Goal: Task Accomplishment & Management: Complete application form

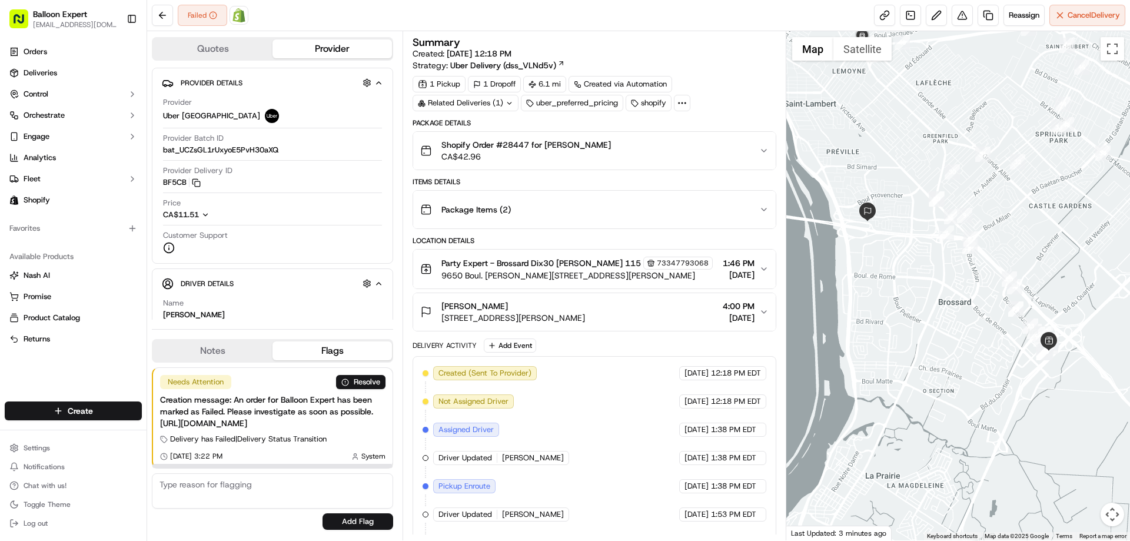
drag, startPoint x: 195, startPoint y: 467, endPoint x: 185, endPoint y: 446, distance: 22.9
click at [185, 464] on div at bounding box center [272, 466] width 240 height 4
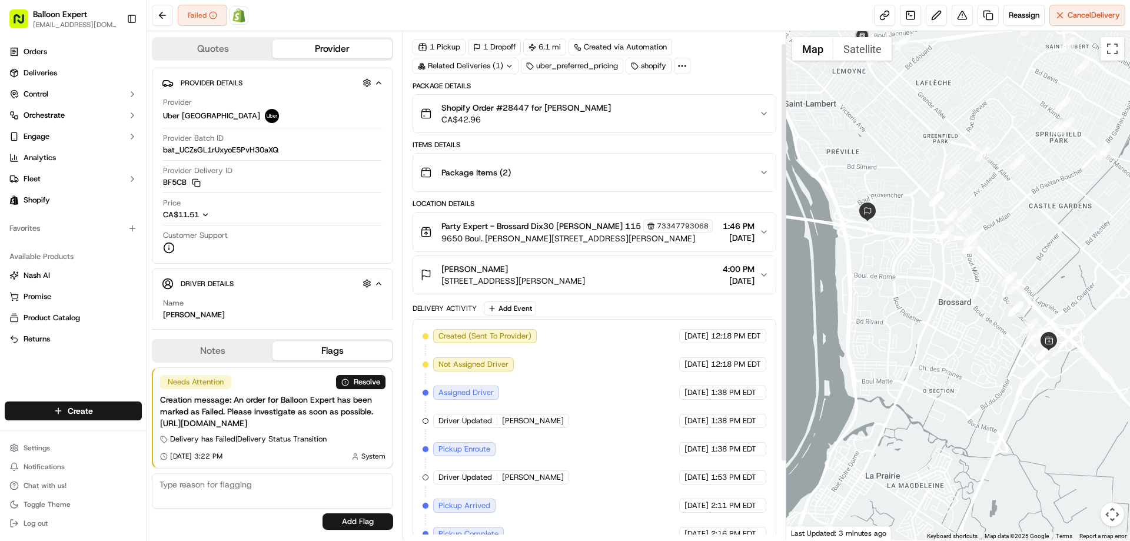
scroll to position [110, 0]
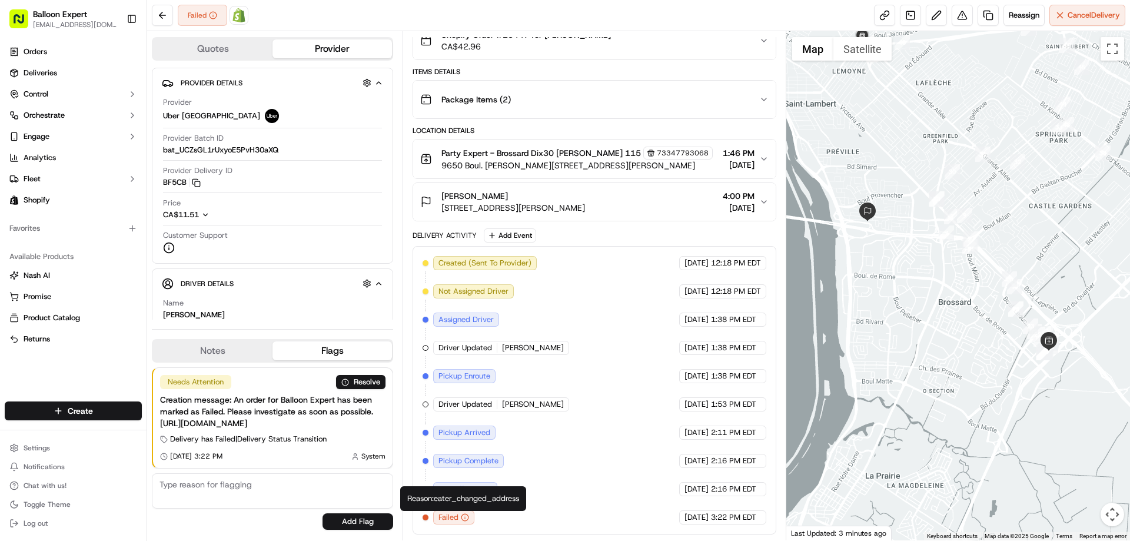
click at [465, 519] on icon "button" at bounding box center [465, 517] width 8 height 8
click at [465, 514] on circle "button" at bounding box center [464, 517] width 7 height 7
click at [465, 518] on icon "button" at bounding box center [465, 517] width 8 height 8
click at [535, 158] on span "Party Expert - Brossard Dix30 [PERSON_NAME] 115" at bounding box center [540, 153] width 199 height 12
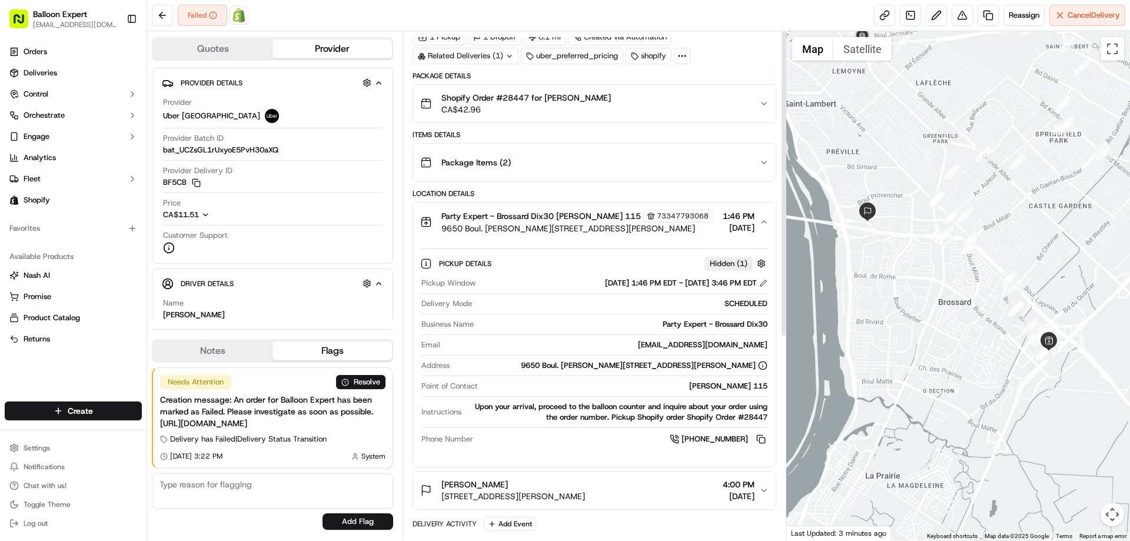
scroll to position [0, 0]
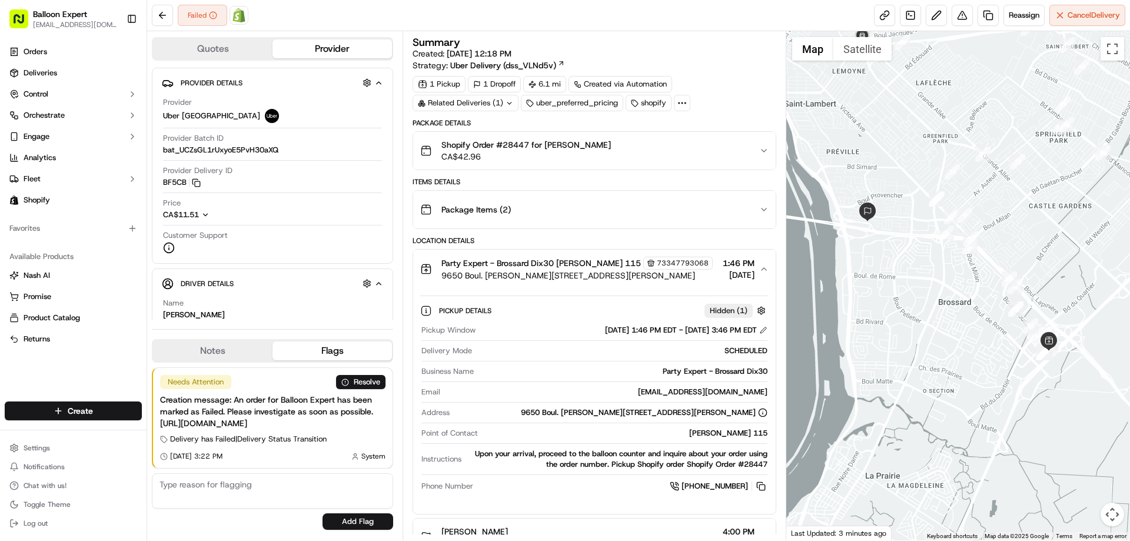
click at [515, 143] on span "Shopify Order #28447 for [PERSON_NAME]" at bounding box center [525, 145] width 169 height 12
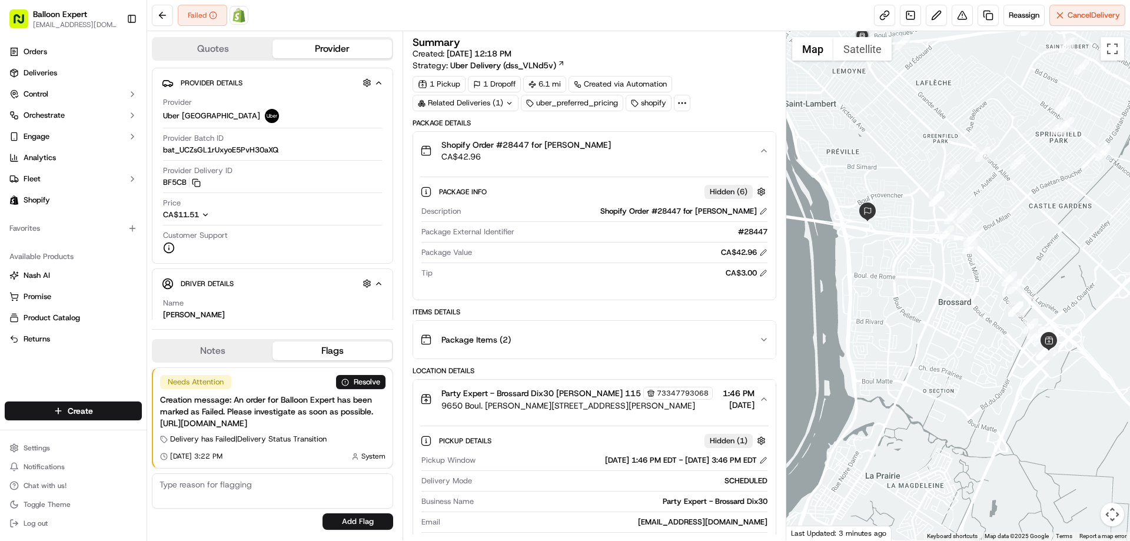
click at [515, 143] on span "Shopify Order #28447 for [PERSON_NAME]" at bounding box center [525, 145] width 169 height 12
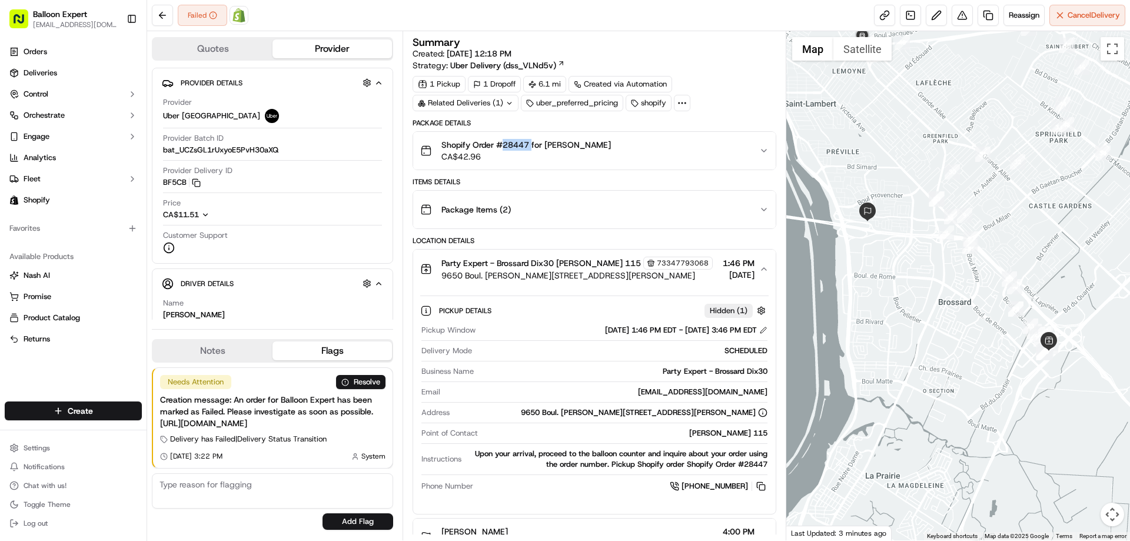
copy span "28447"
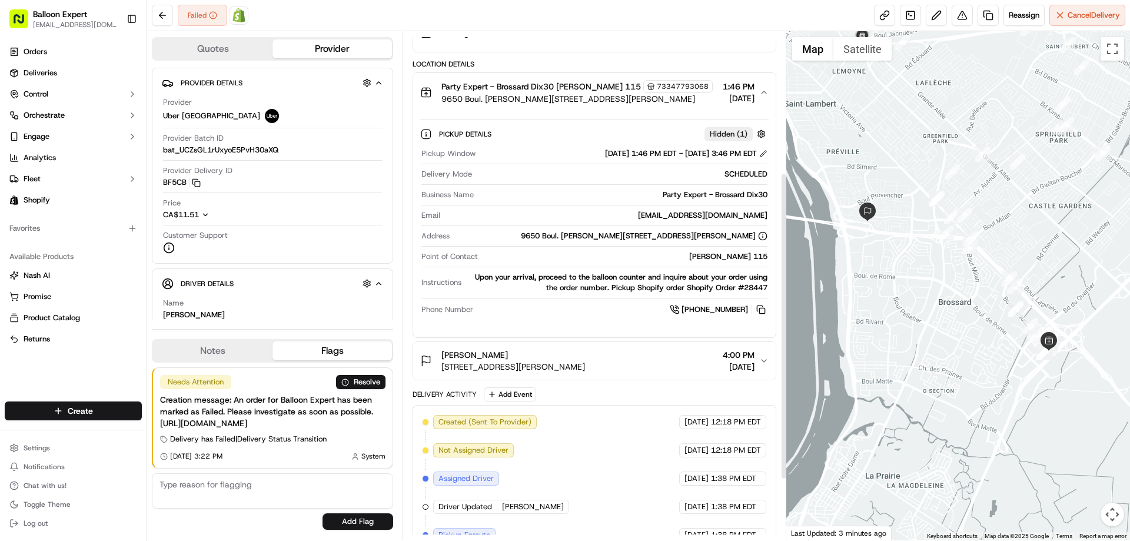
scroll to position [335, 0]
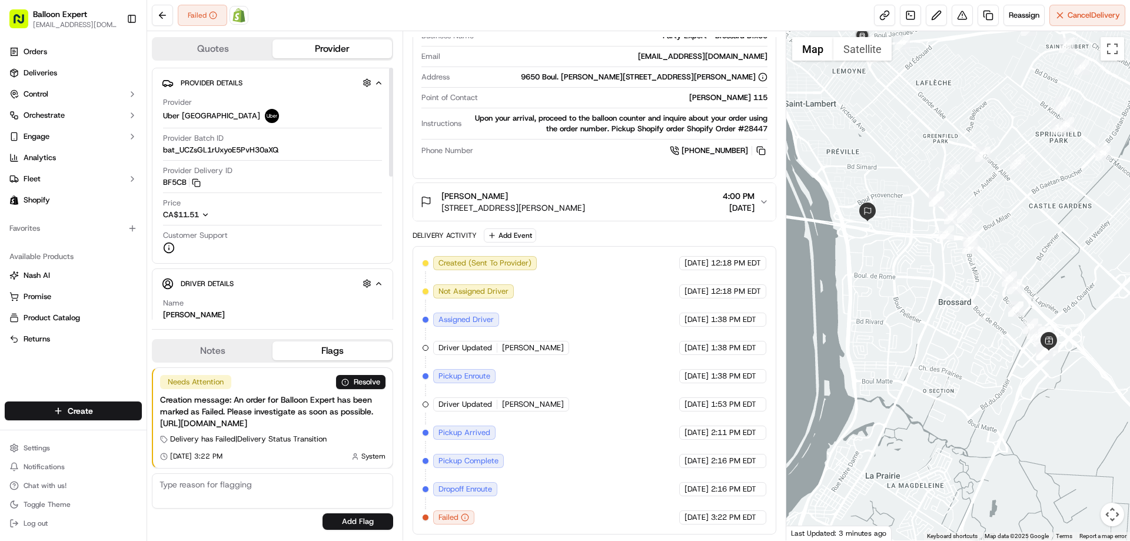
click at [205, 214] on icon "button" at bounding box center [205, 215] width 8 height 8
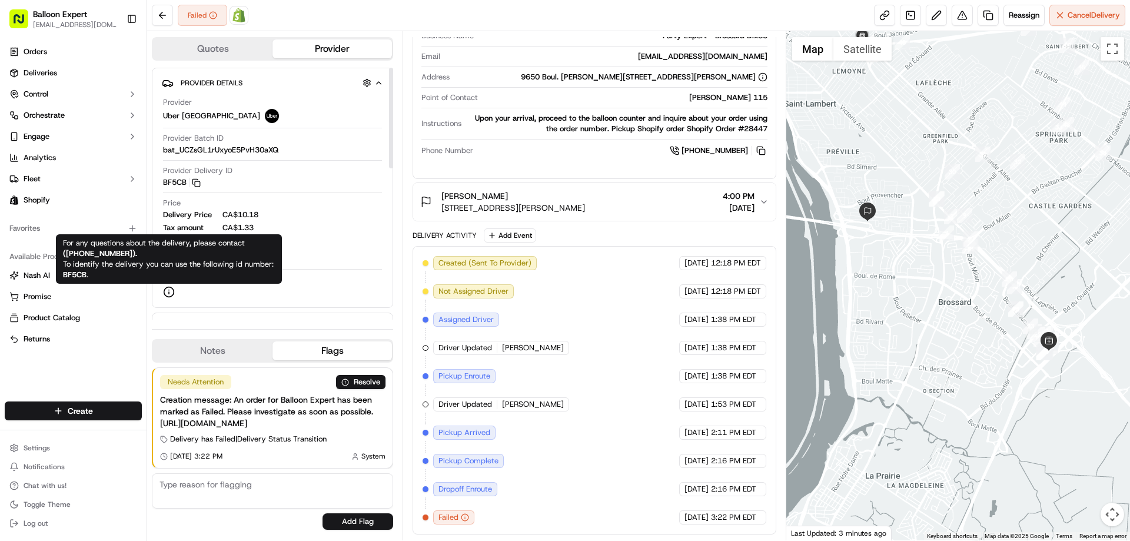
click at [170, 294] on icon at bounding box center [169, 292] width 12 height 12
click at [171, 290] on icon at bounding box center [169, 292] width 12 height 12
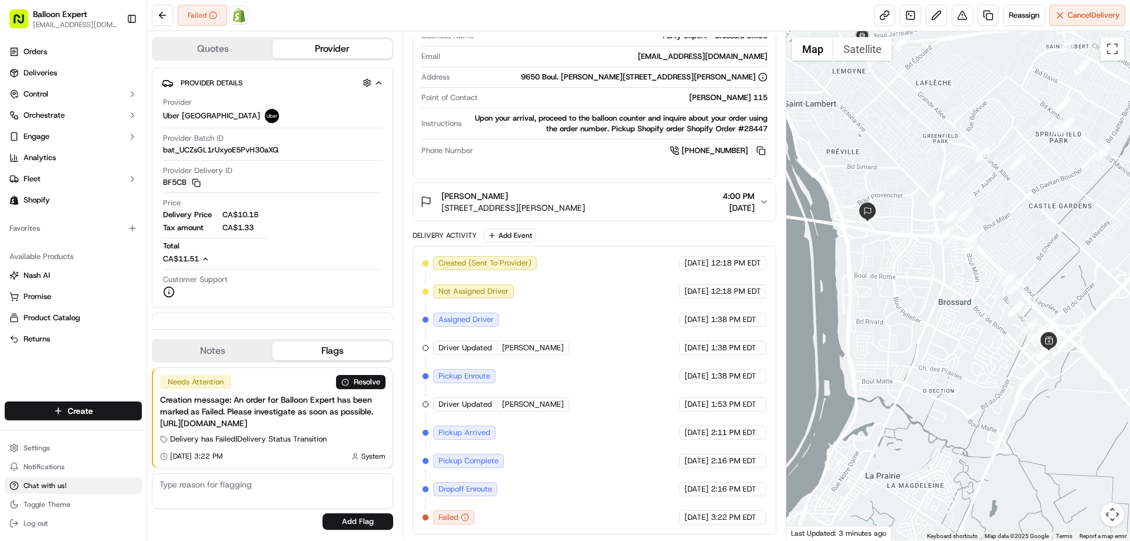
click at [36, 479] on button "Chat with us!" at bounding box center [73, 485] width 137 height 16
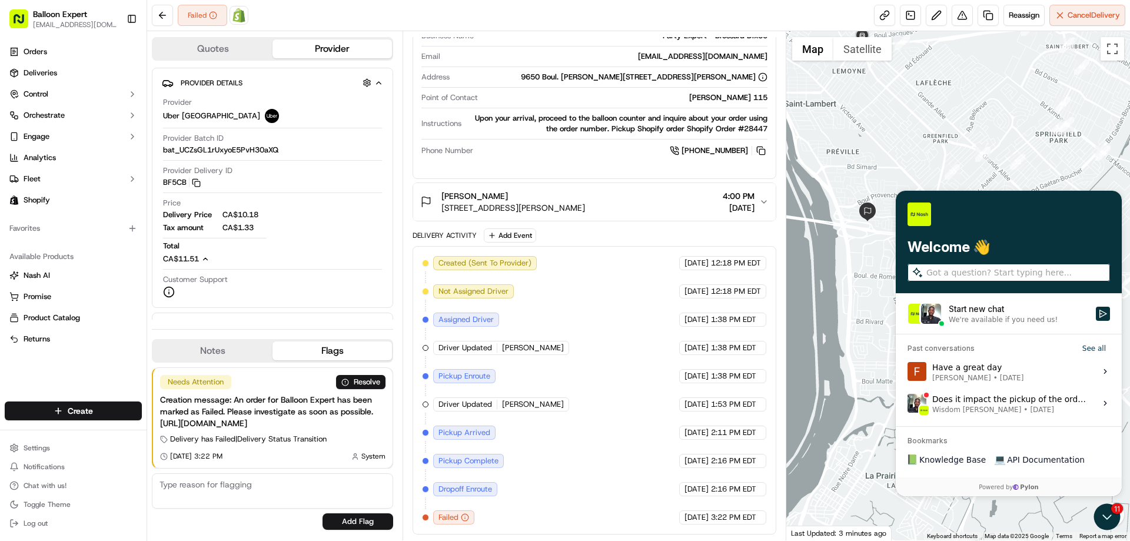
click at [968, 307] on div "Start new chat" at bounding box center [1018, 309] width 140 height 12
click at [1096, 307] on button "Start new chat We're available if you need us!" at bounding box center [1103, 314] width 14 height 14
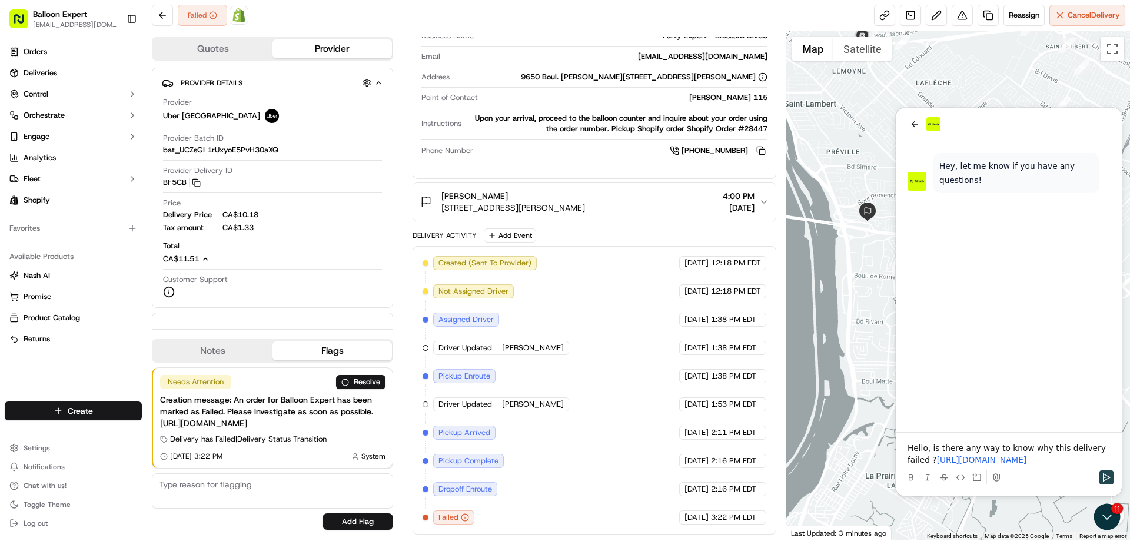
click at [1109, 478] on icon "Send" at bounding box center [1105, 476] width 9 height 9
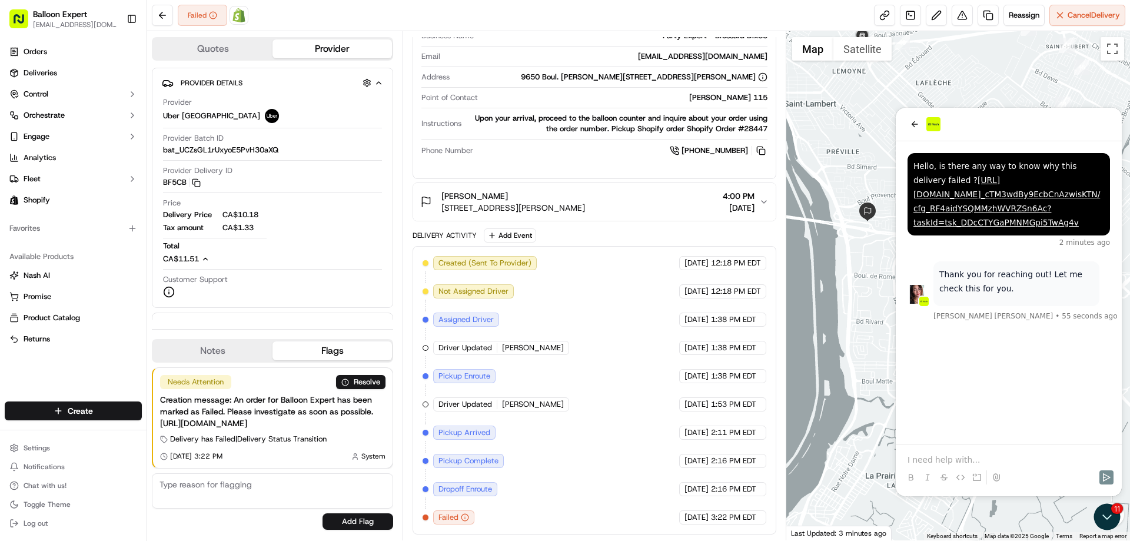
click at [931, 460] on p at bounding box center [1008, 460] width 202 height 12
click at [940, 457] on p at bounding box center [1008, 460] width 202 height 12
click at [958, 402] on div "thanks 5 minutes ago Thank you for reaching out! Let me check this for you. Dia…" at bounding box center [1009, 292] width 226 height 302
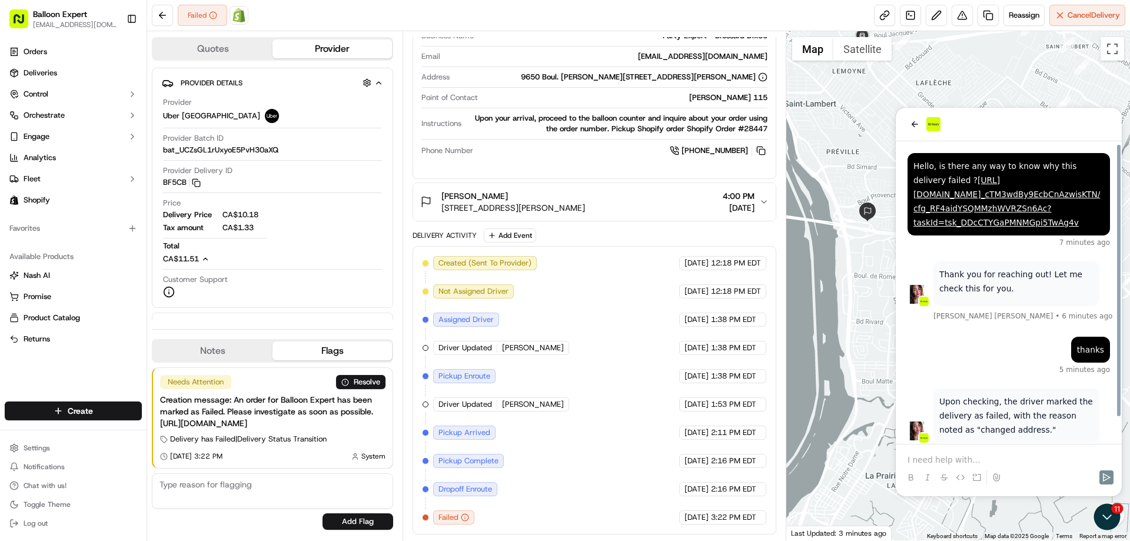
scroll to position [27, 0]
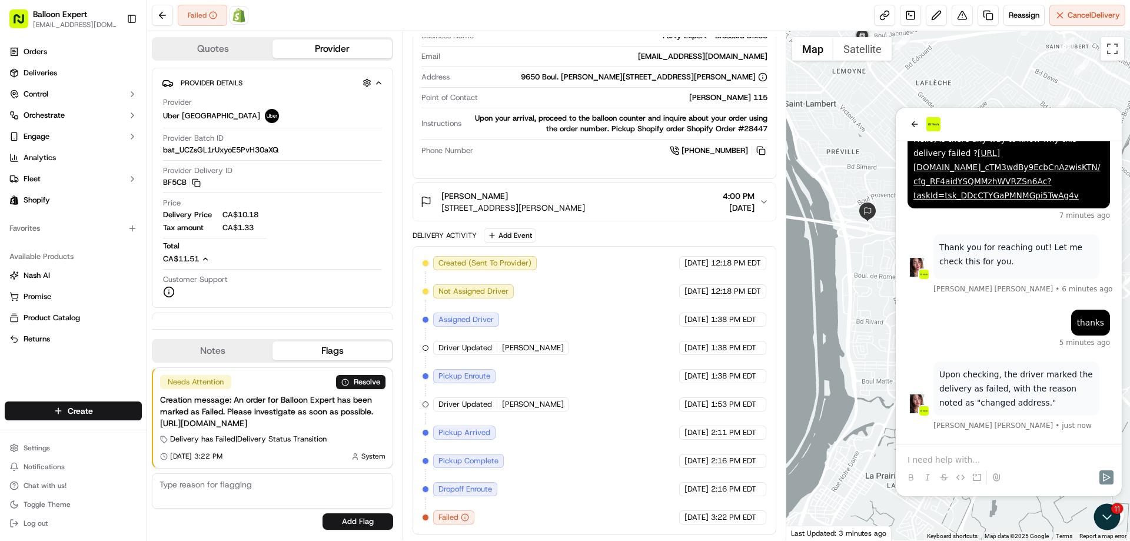
click at [920, 463] on p at bounding box center [1008, 460] width 202 height 12
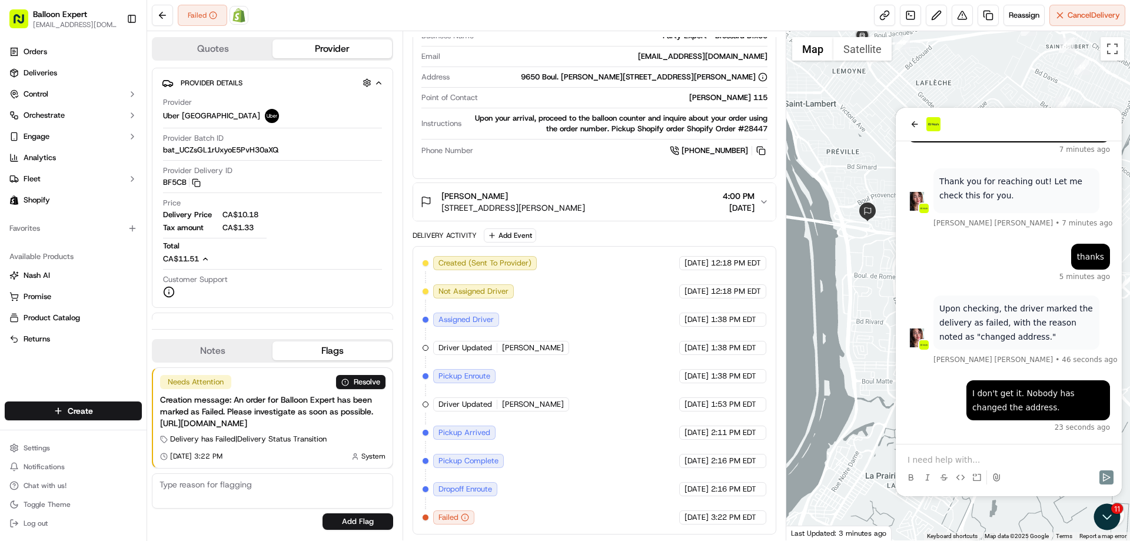
click at [956, 458] on p at bounding box center [1008, 460] width 202 height 12
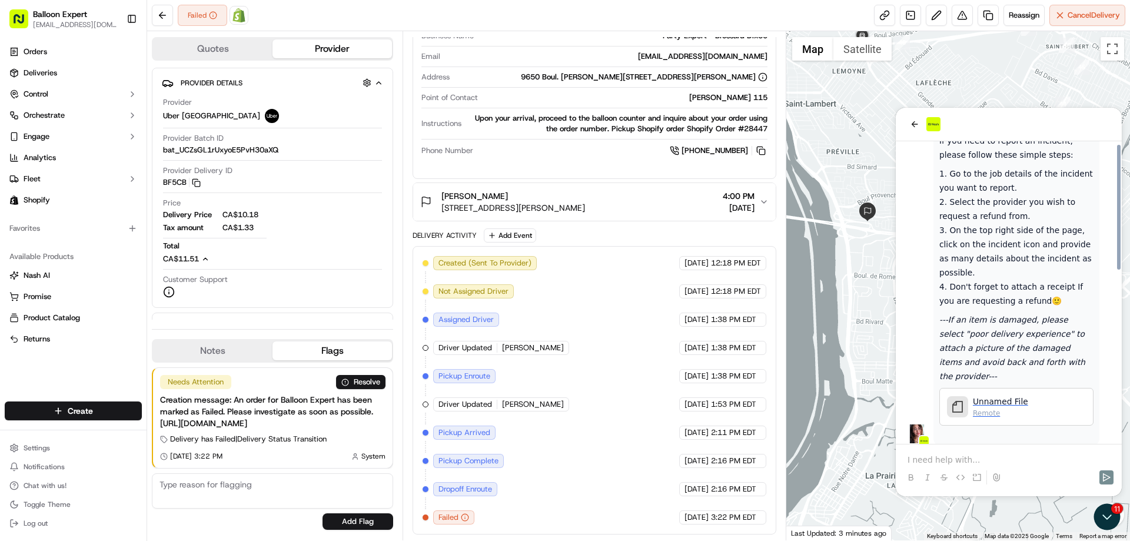
scroll to position [413, 0]
click at [1012, 394] on span "Unnamed File" at bounding box center [1000, 400] width 55 height 12
click at [958, 460] on p at bounding box center [1008, 460] width 202 height 12
click at [1105, 474] on icon "Send" at bounding box center [1105, 476] width 9 height 9
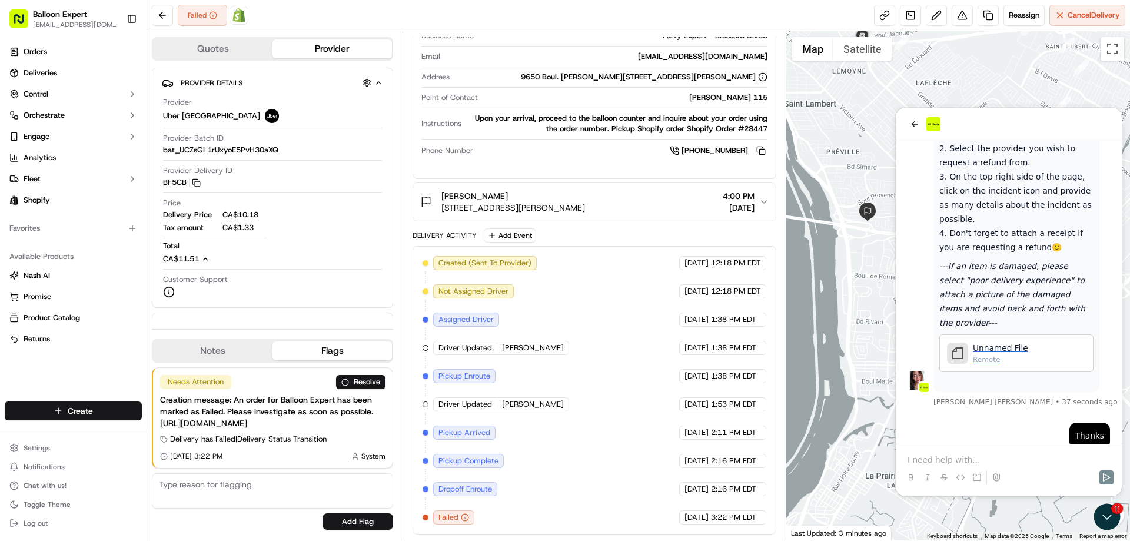
scroll to position [540, 0]
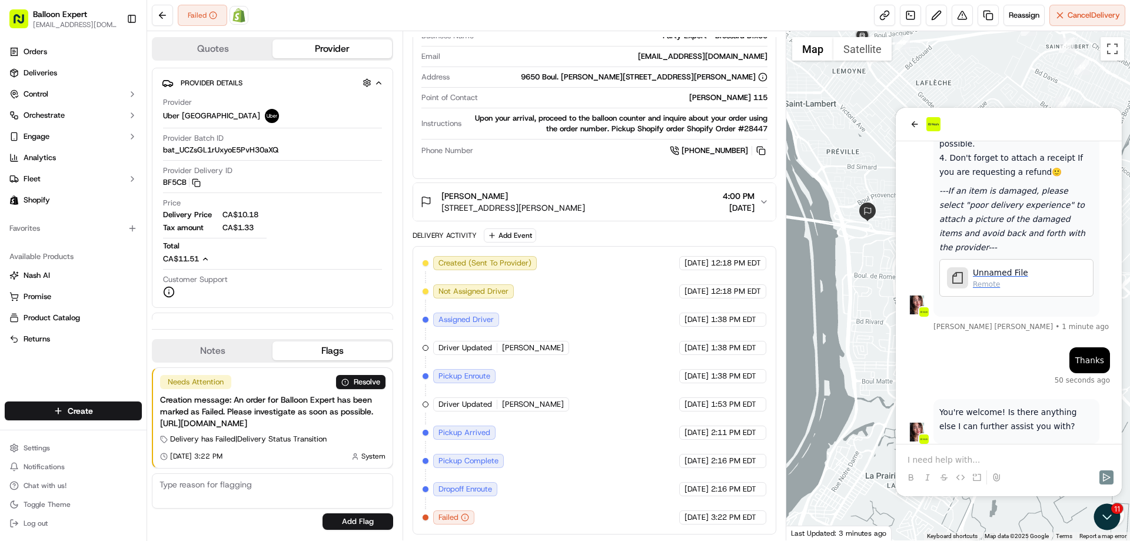
click at [945, 460] on p at bounding box center [1008, 460] width 202 height 12
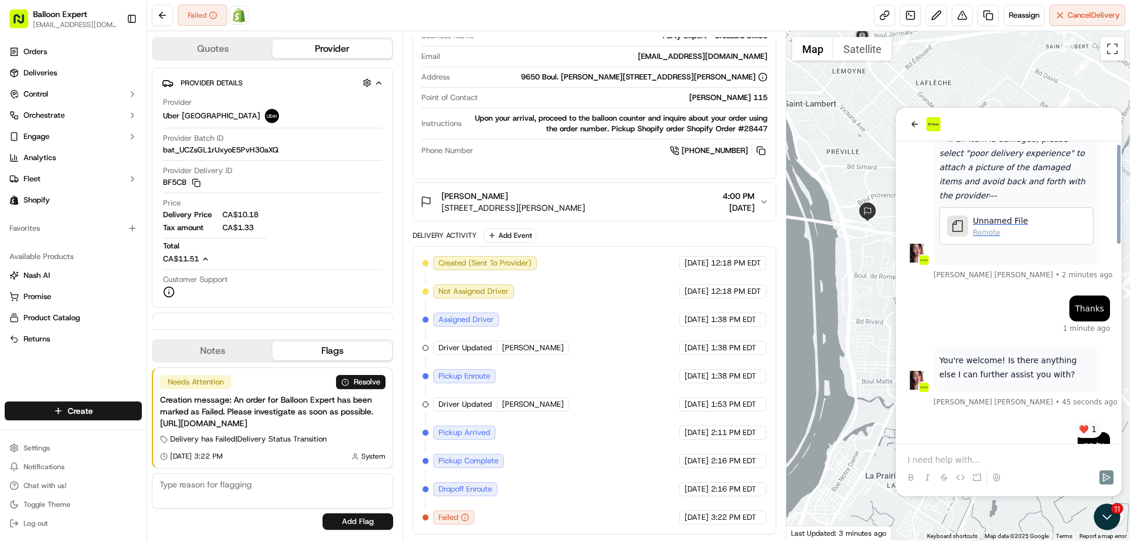
scroll to position [601, 0]
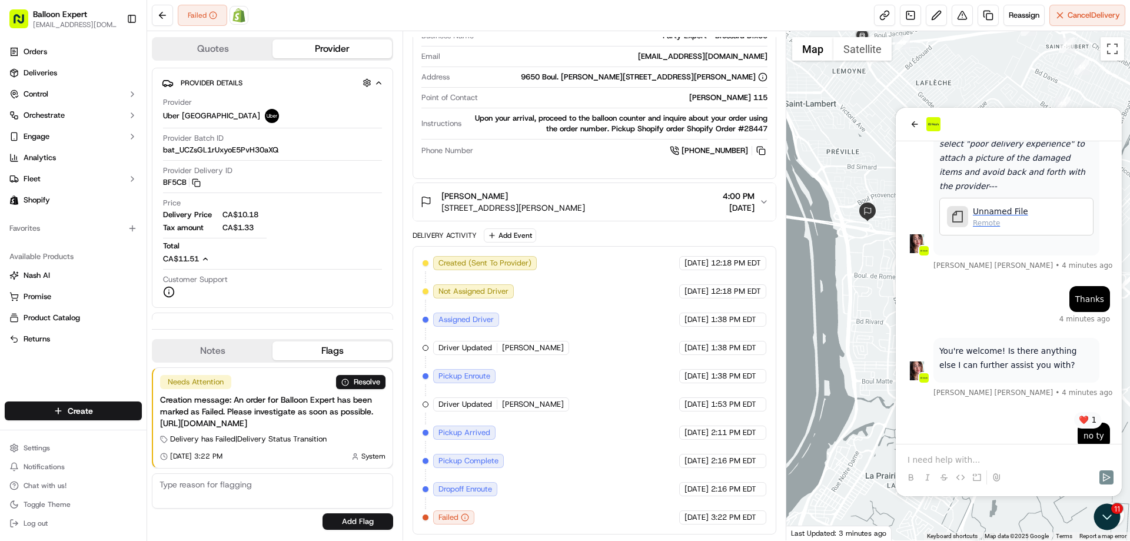
click at [941, 458] on p at bounding box center [1008, 460] width 202 height 12
click at [960, 8] on button at bounding box center [961, 15] width 21 height 21
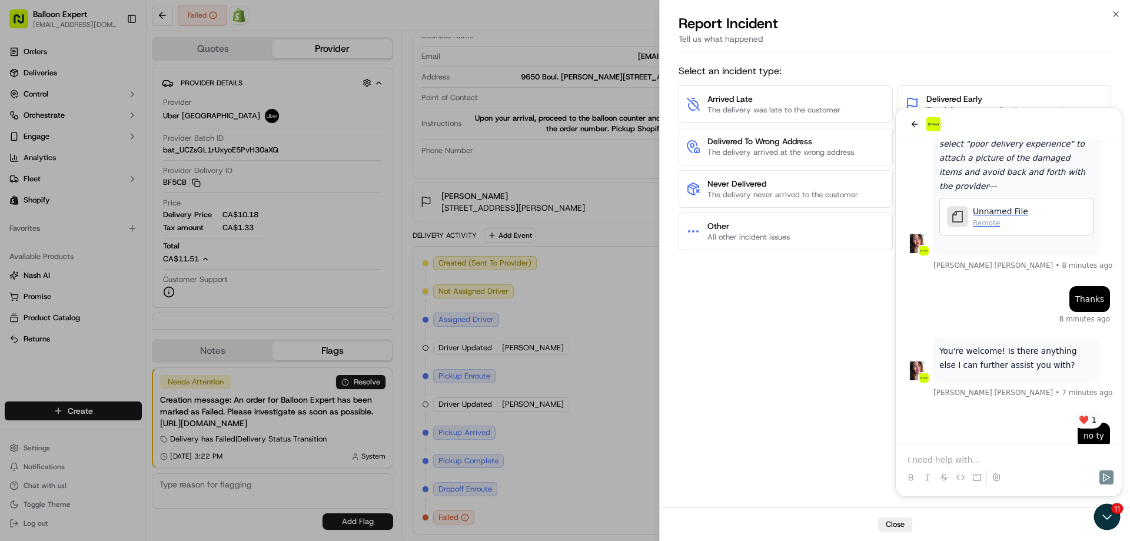
click at [769, 340] on div "Select an incident type: Arrived Late The delivery was late to the customer Del…" at bounding box center [894, 281] width 432 height 445
click at [1121, 518] on div "Close" at bounding box center [895, 524] width 470 height 34
click at [1109, 515] on div "Close" at bounding box center [895, 524] width 470 height 34
click at [1104, 512] on div "Close" at bounding box center [895, 524] width 470 height 34
click at [1107, 520] on div "Close" at bounding box center [895, 524] width 470 height 34
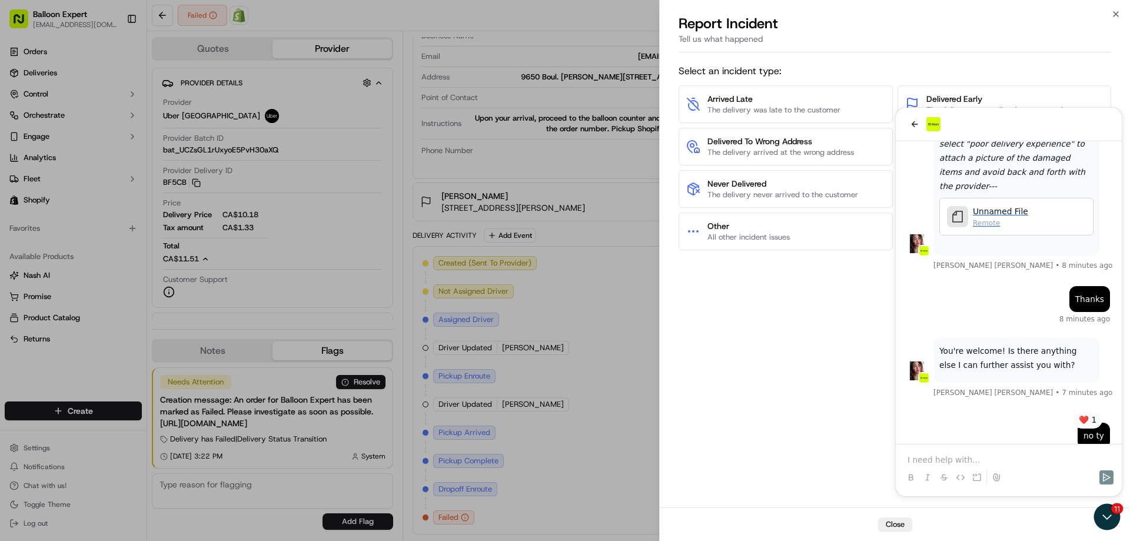
click at [1108, 519] on div "Close" at bounding box center [895, 524] width 470 height 34
click at [1110, 519] on div "Close" at bounding box center [895, 524] width 470 height 34
click at [916, 124] on div "Arrived Late The delivery was late to the customer Delivered Early The delivery…" at bounding box center [894, 167] width 432 height 165
click at [912, 123] on div "Arrived Late The delivery was late to the customer Delivered Early The delivery…" at bounding box center [894, 167] width 432 height 165
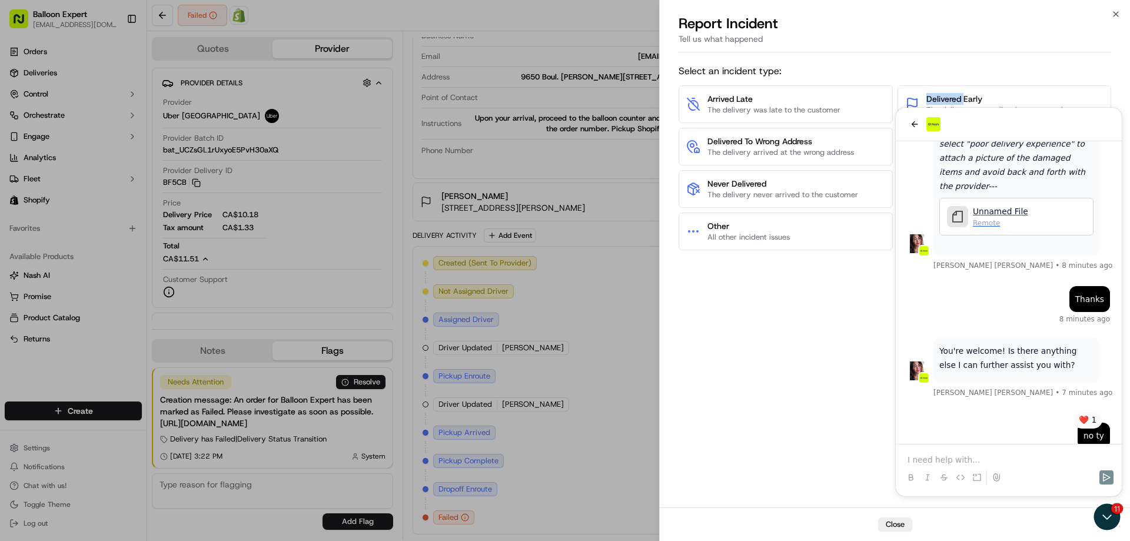
click at [936, 257] on div "Select an incident type: Arrived Late The delivery was late to the customer Del…" at bounding box center [894, 281] width 432 height 445
drag, startPoint x: 793, startPoint y: 331, endPoint x: 795, endPoint y: 339, distance: 7.8
click at [793, 332] on div "Select an incident type: Arrived Late The delivery was late to the customer Del…" at bounding box center [894, 281] width 432 height 445
click at [700, 342] on div "Select an incident type: Arrived Late The delivery was late to the customer Del…" at bounding box center [894, 281] width 432 height 445
drag, startPoint x: 723, startPoint y: 347, endPoint x: 728, endPoint y: 353, distance: 8.3
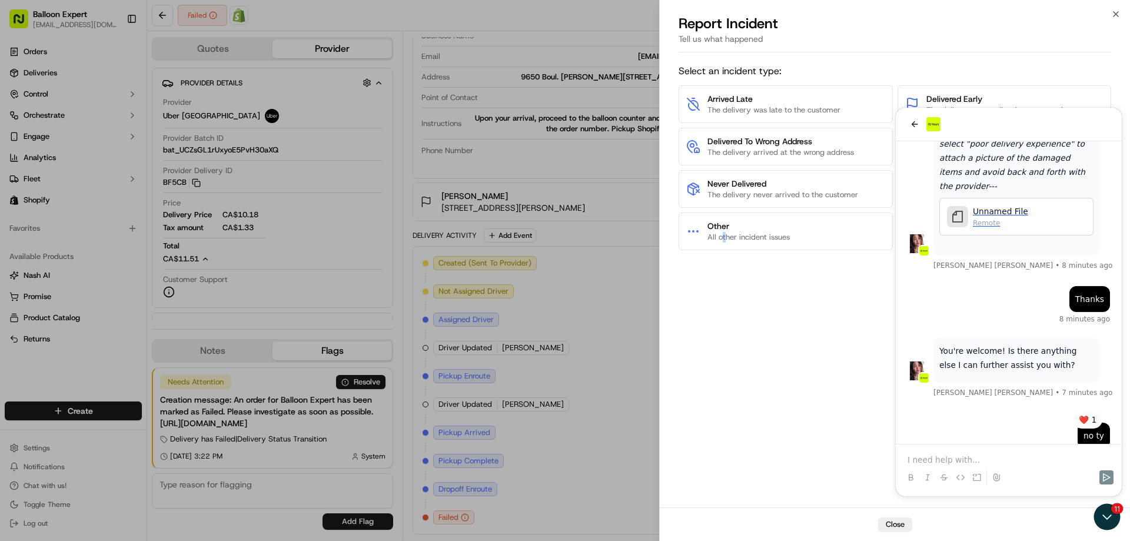
click at [728, 353] on div "Select an incident type: Arrived Late The delivery was late to the customer Del…" at bounding box center [894, 281] width 432 height 445
drag, startPoint x: 730, startPoint y: 353, endPoint x: 1110, endPoint y: 512, distance: 411.4
click at [1110, 512] on div "Close" at bounding box center [895, 524] width 470 height 34
click at [1107, 515] on div "Close" at bounding box center [895, 524] width 470 height 34
click at [1108, 515] on div "Close" at bounding box center [895, 524] width 470 height 34
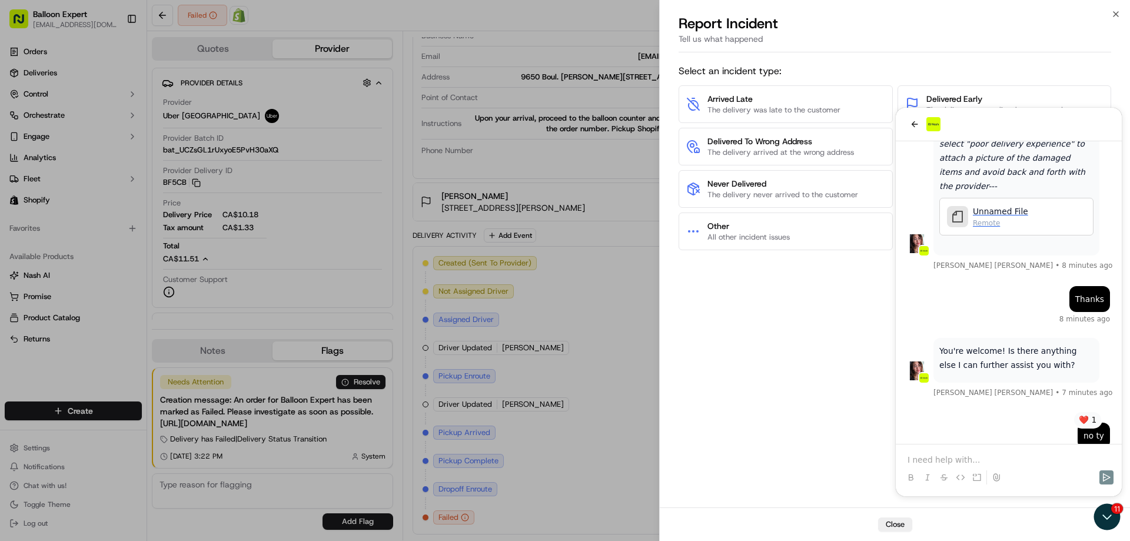
click at [1001, 58] on div "Select an incident type: Arrived Late The delivery was late to the customer Del…" at bounding box center [895, 282] width 470 height 450
click at [780, 197] on span "The delivery never arrived to the customer" at bounding box center [782, 194] width 151 height 11
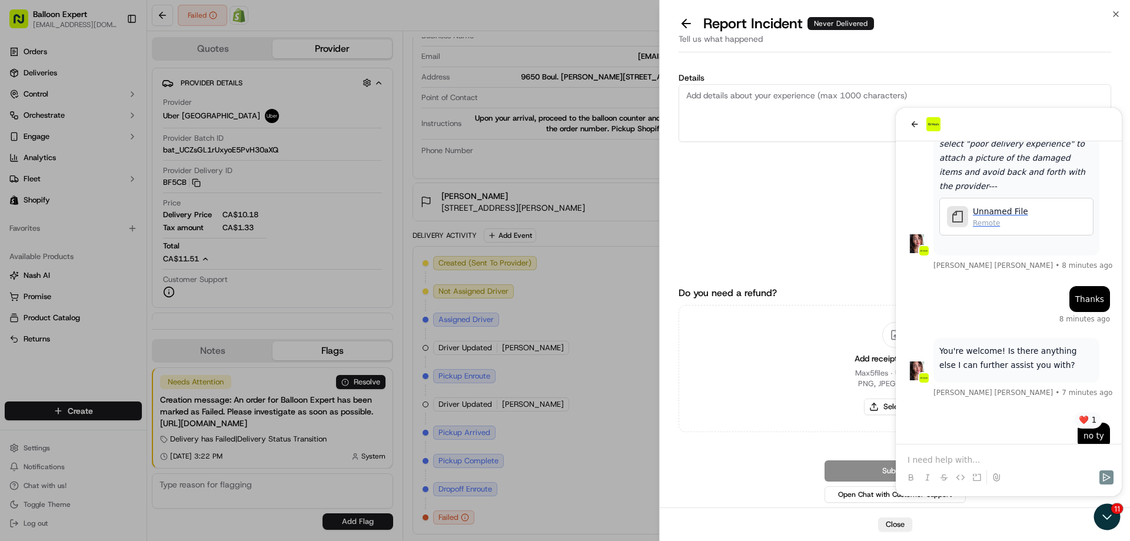
click at [754, 103] on textarea "Details" at bounding box center [894, 113] width 432 height 58
type textarea "Hello, The balloons were never delivered to customer"
click at [1055, 62] on div "Details Hello, The balloons were never delivered to customer 55 /1000 Do you ne…" at bounding box center [894, 281] width 432 height 445
click at [782, 226] on div "Details Hello, The balloons were never delivered to customer 55 /1000" at bounding box center [894, 160] width 432 height 172
click at [908, 121] on textarea "Hello, The balloons were never delivered to customer" at bounding box center [894, 113] width 432 height 58
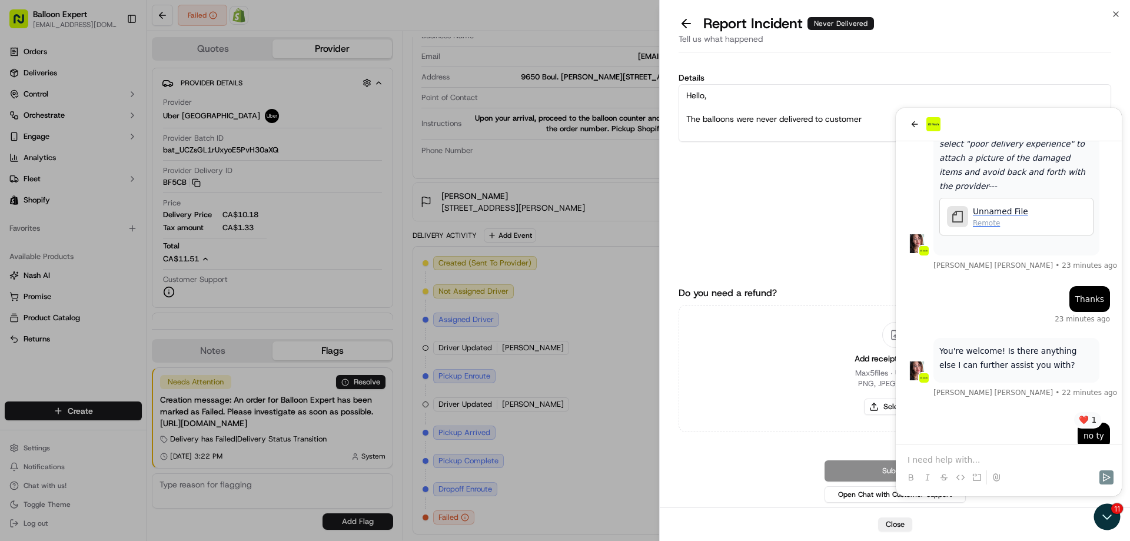
click at [810, 197] on div "Details Hello, The balloons were never delivered to customer 55 /1000" at bounding box center [894, 160] width 432 height 172
click at [912, 124] on textarea "Hello, The balloons were never delivered to customer" at bounding box center [894, 113] width 432 height 58
click at [756, 238] on div "Details Hello, The balloons were never delivered to customer 55 /1000" at bounding box center [894, 160] width 432 height 172
click at [1095, 516] on div "Close" at bounding box center [895, 524] width 470 height 34
click at [1106, 515] on div "Close" at bounding box center [895, 524] width 470 height 34
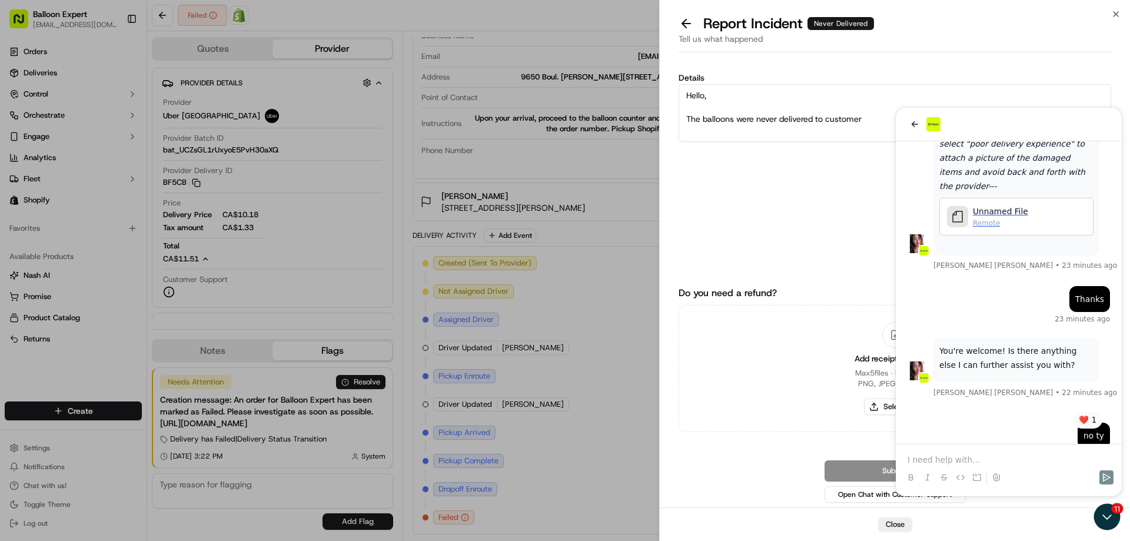
click at [1107, 515] on div "Close" at bounding box center [895, 524] width 470 height 34
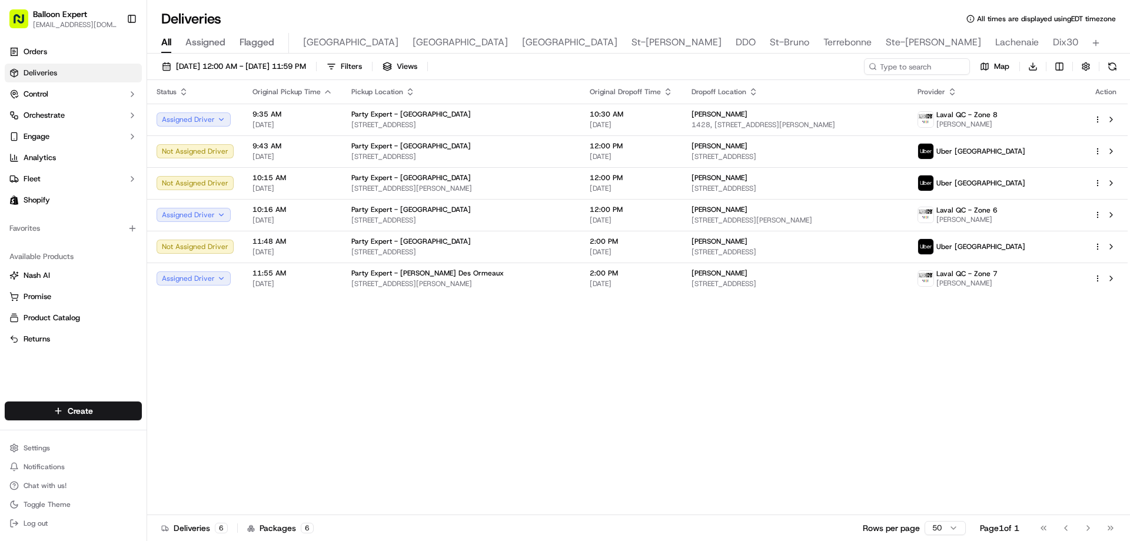
click at [51, 73] on span "Deliveries" at bounding box center [41, 73] width 34 height 11
click at [907, 67] on input at bounding box center [898, 66] width 141 height 16
paste input "28447"
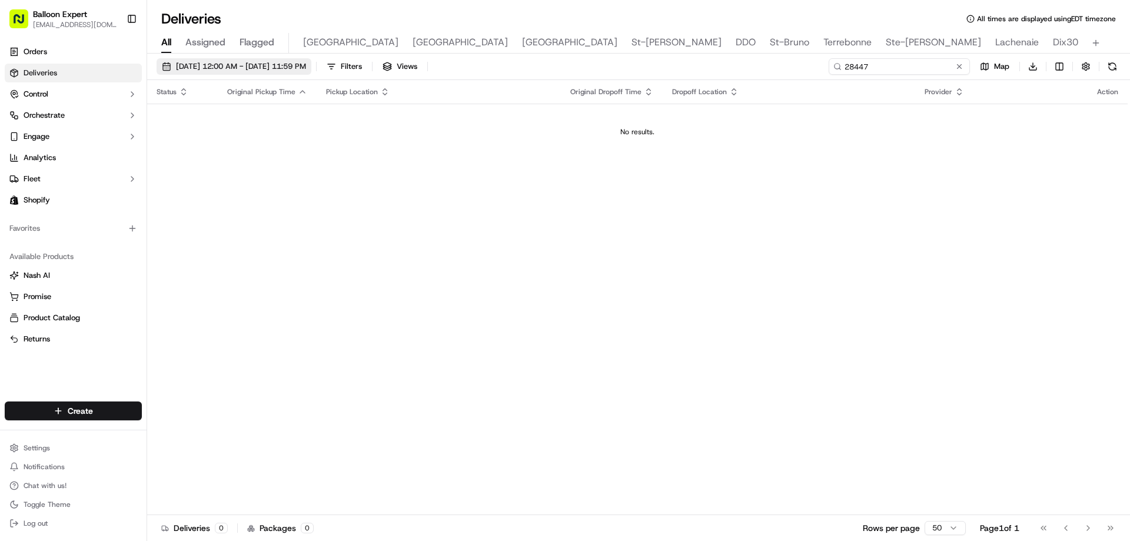
type input "28447"
click at [306, 63] on span "09/16/2025 12:00 AM - 09/16/2025 11:59 PM" at bounding box center [241, 66] width 130 height 11
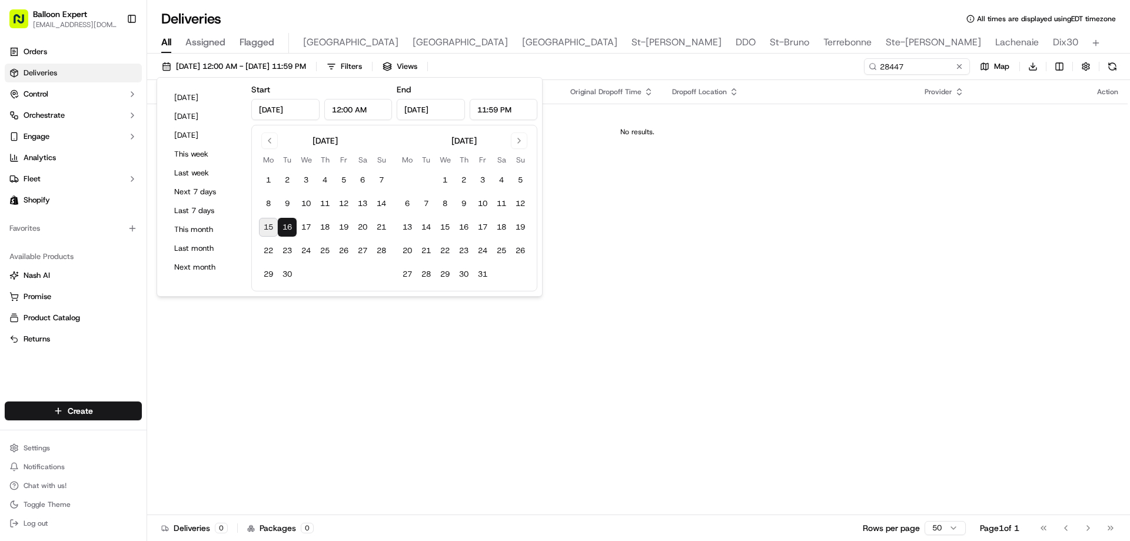
click at [271, 229] on button "15" at bounding box center [268, 227] width 19 height 19
type input "Sep 15, 2025"
click at [692, 66] on div "09/15/2025 12:00 AM - 09/16/2025 11:59 PM Filters Views 28447 Map Download" at bounding box center [638, 69] width 983 height 22
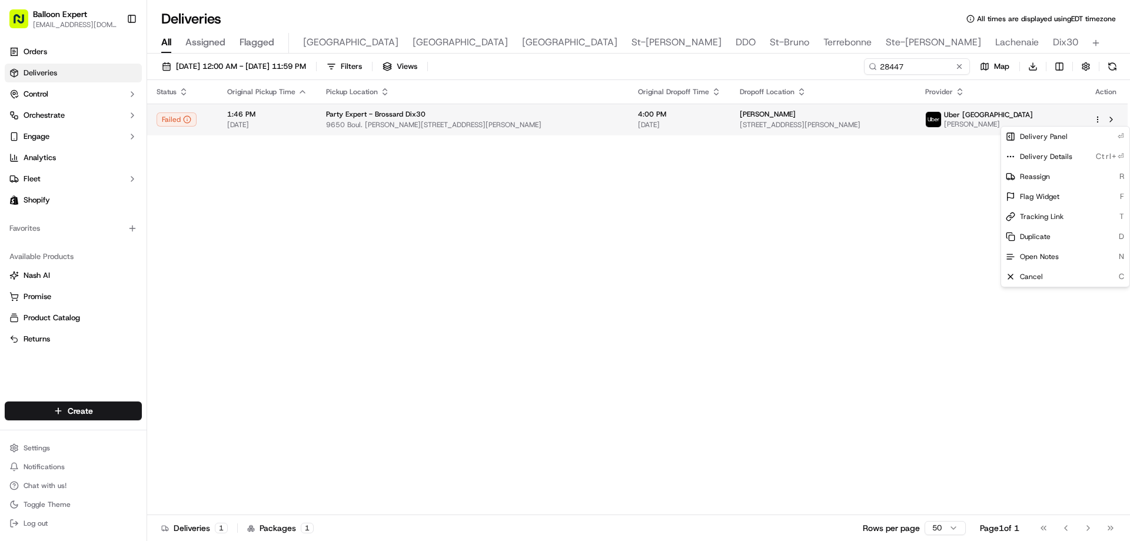
click at [1100, 116] on html "Balloon Expert fanastasopoulos@party-expert.com Toggle Sidebar Orders Deliverie…" at bounding box center [565, 270] width 1130 height 541
click at [824, 129] on html "Balloon Expert fanastasopoulos@party-expert.com Toggle Sidebar Orders Deliverie…" at bounding box center [565, 270] width 1130 height 541
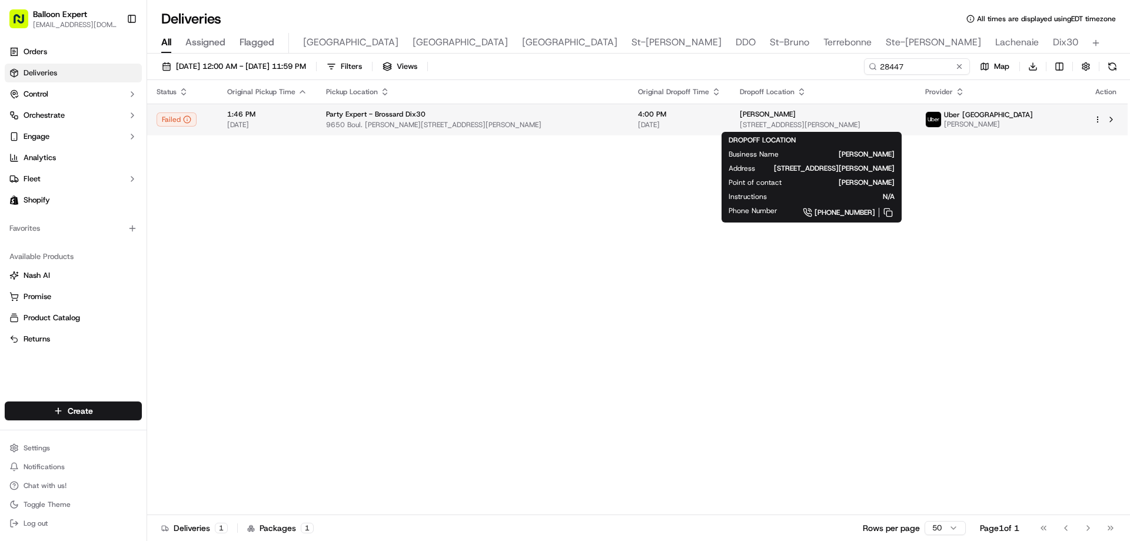
click at [829, 111] on div "[PERSON_NAME]" at bounding box center [823, 113] width 167 height 9
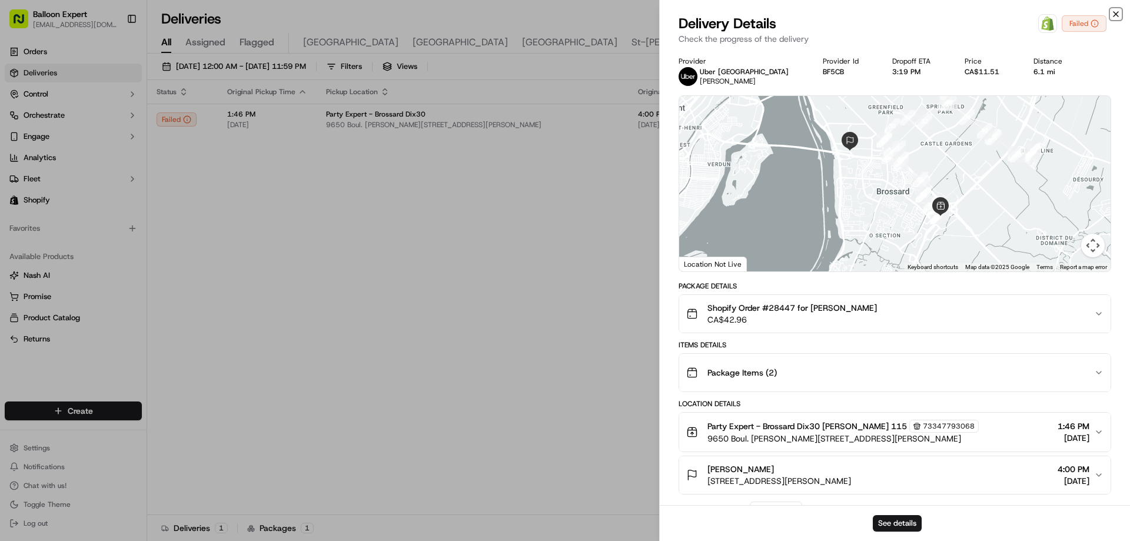
click at [1120, 12] on icon "button" at bounding box center [1115, 13] width 9 height 9
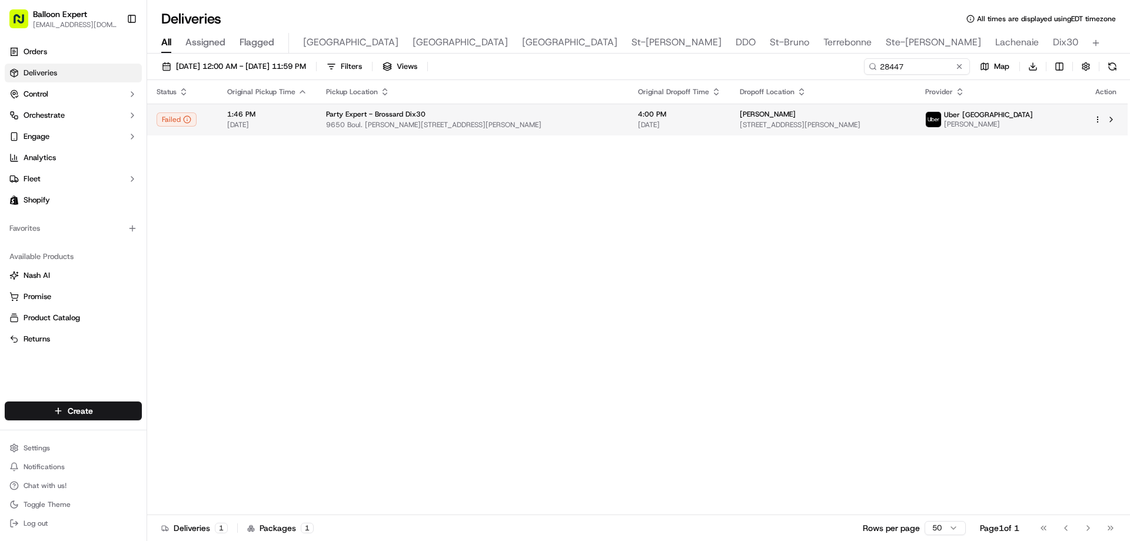
click at [1096, 114] on div at bounding box center [1105, 119] width 25 height 14
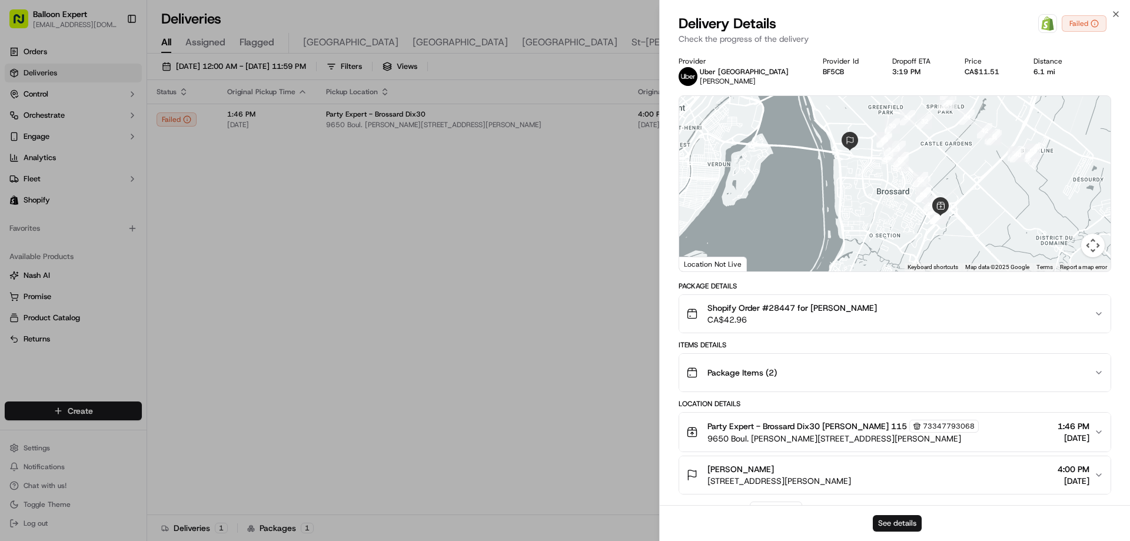
click at [891, 515] on button "See details" at bounding box center [897, 523] width 49 height 16
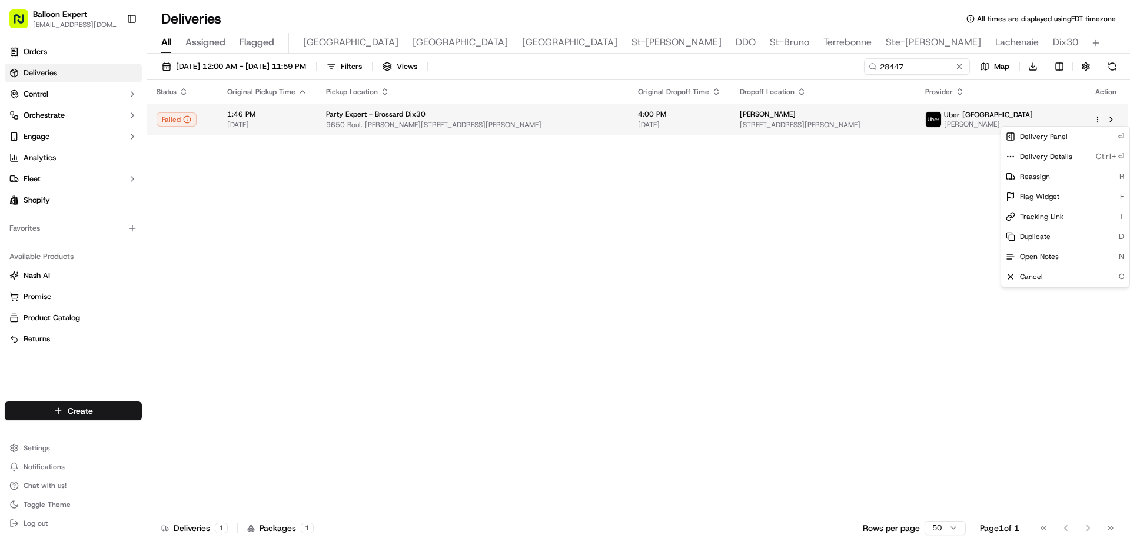
click at [1096, 116] on html "Balloon Expert fanastasopoulos@party-expert.com Toggle Sidebar Orders Deliverie…" at bounding box center [565, 270] width 1130 height 541
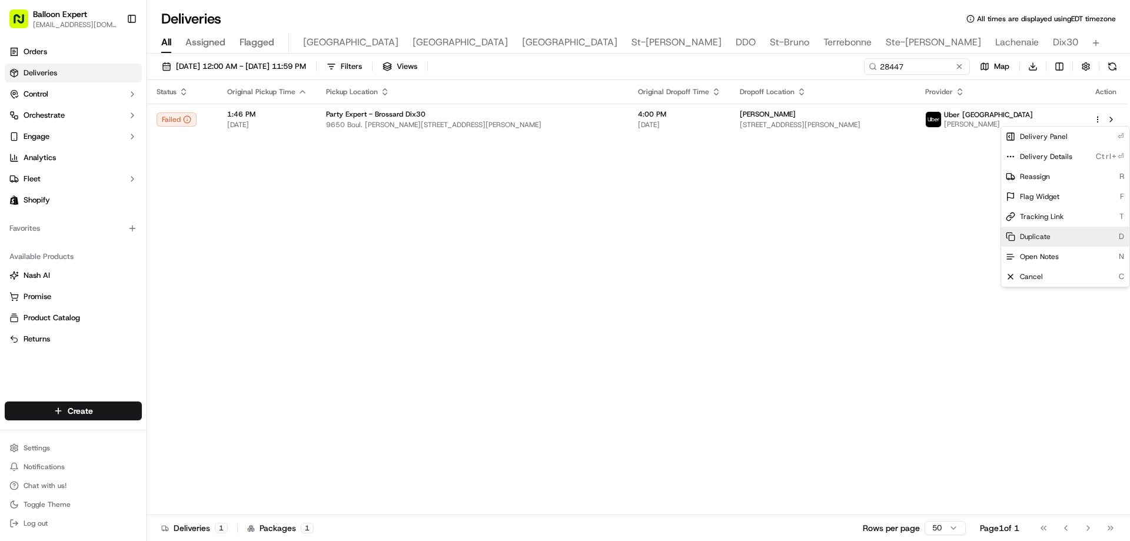
click at [1035, 238] on span "Duplicate" at bounding box center [1035, 236] width 31 height 9
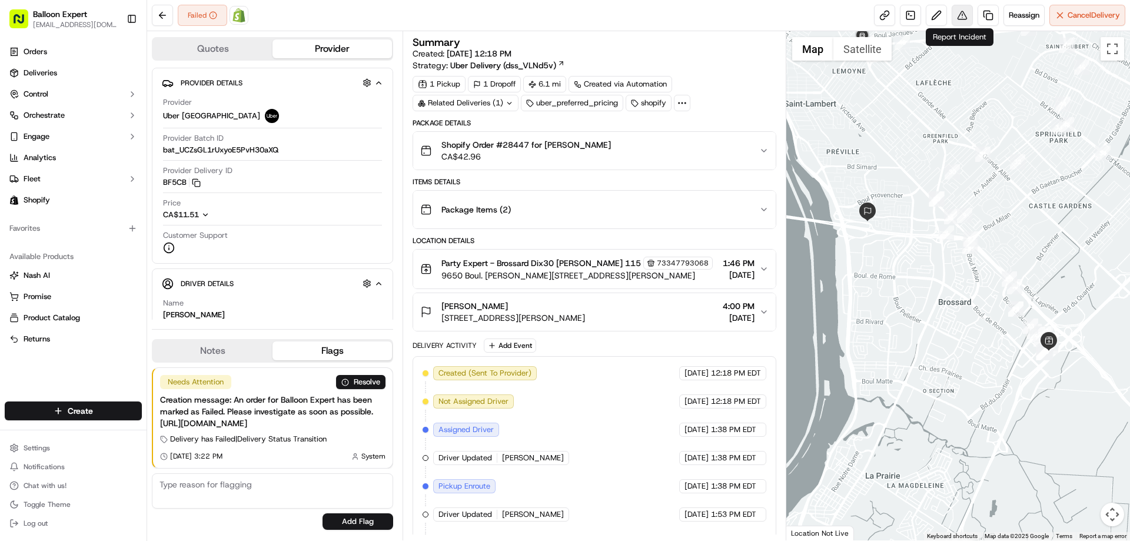
click at [964, 13] on button at bounding box center [961, 15] width 21 height 21
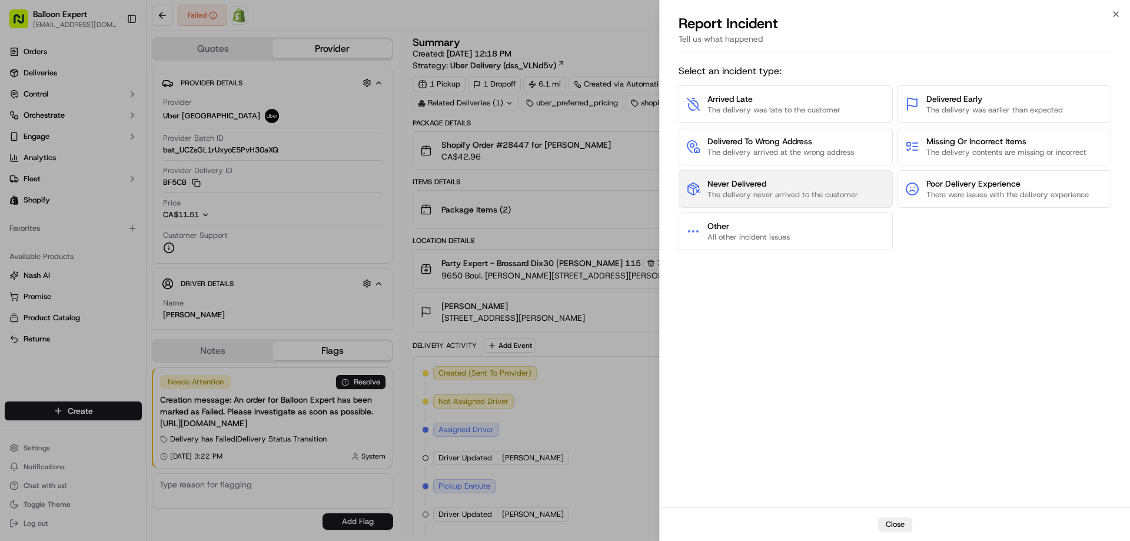
click at [768, 184] on span "Never Delivered" at bounding box center [782, 184] width 151 height 12
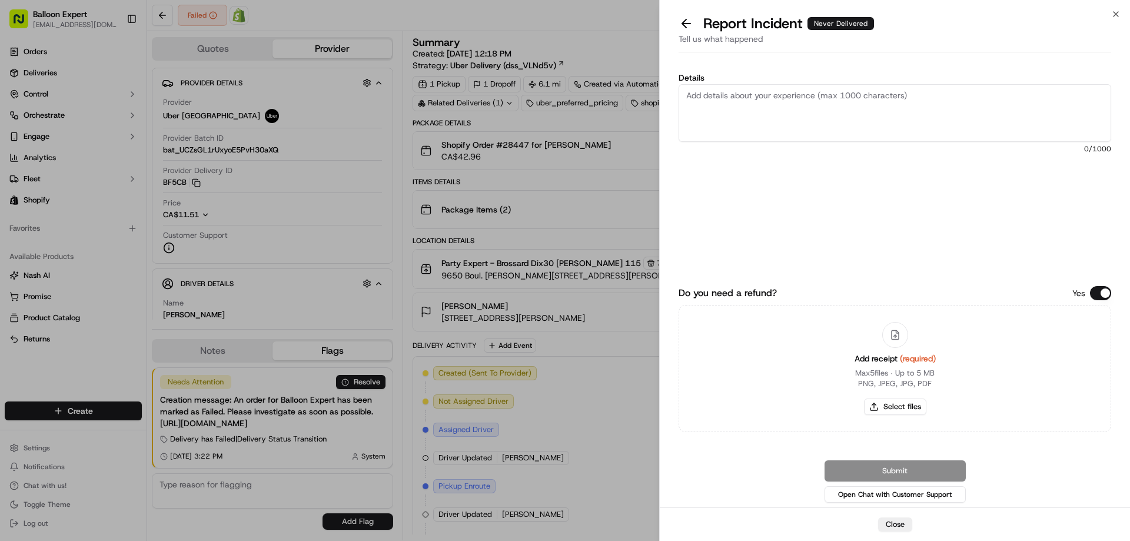
click at [737, 101] on textarea "Details" at bounding box center [894, 113] width 432 height 58
type textarea "The delivery has failed for no reason"
click at [886, 408] on button "Select files" at bounding box center [895, 406] width 62 height 16
type input "C:\fakepath\Balloon Expert · Order #28447 · Shopify Plus.pdf"
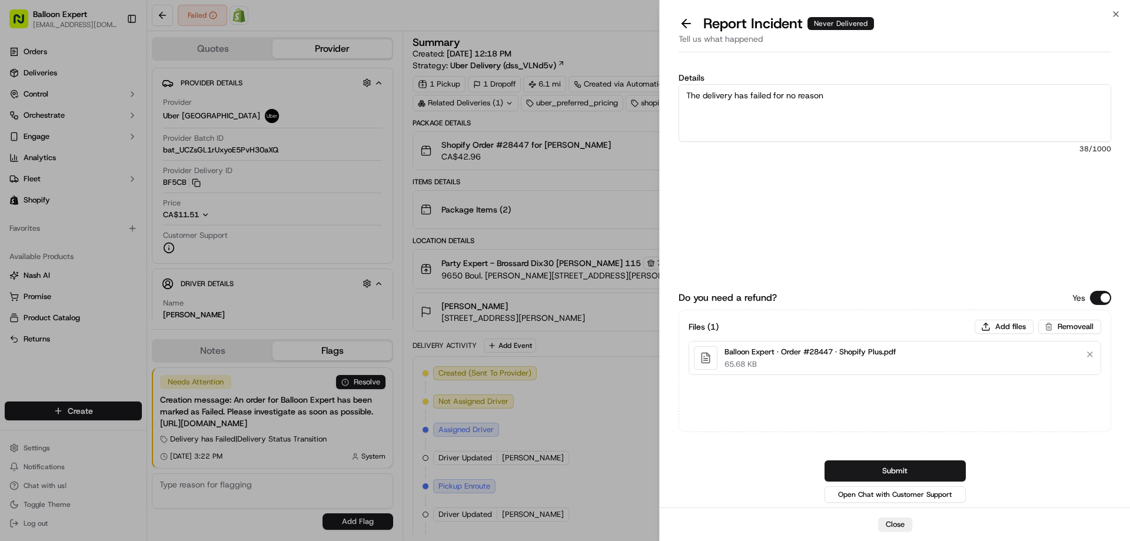
click at [917, 471] on button "Submit" at bounding box center [894, 470] width 141 height 21
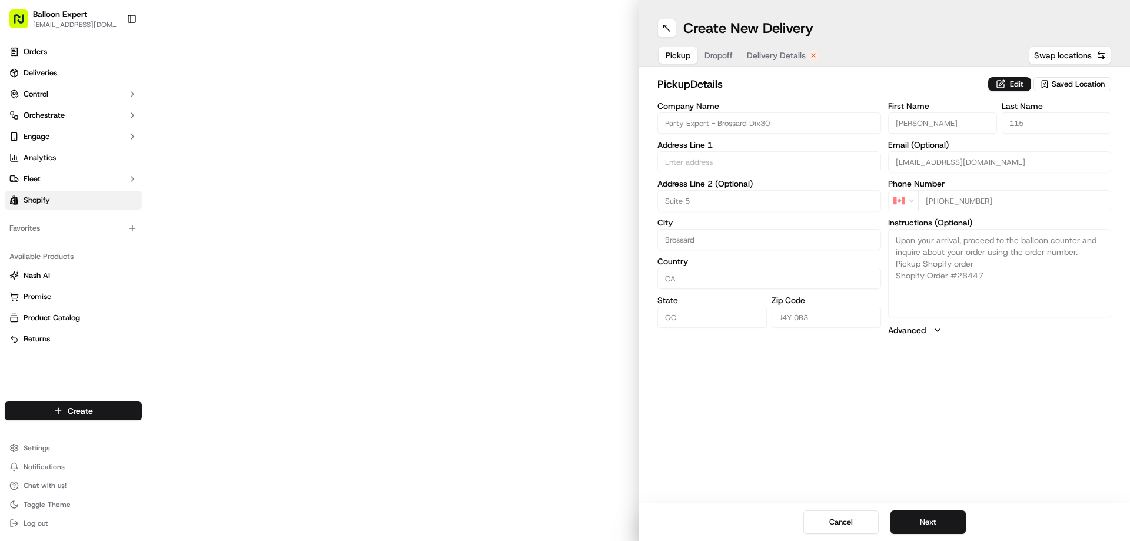
type input "9650 Boul. Leduc"
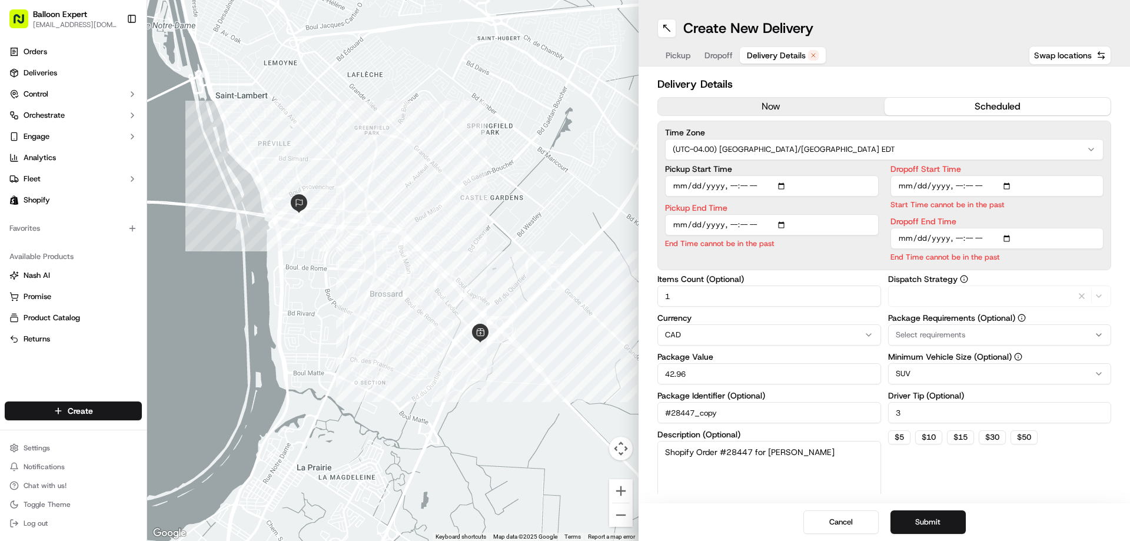
click at [781, 49] on span "Delivery Details" at bounding box center [776, 55] width 59 height 12
click at [731, 186] on input "Pickup Start Time" at bounding box center [772, 185] width 214 height 21
type input "2025-09-15T16:30"
click at [757, 225] on div "Pickup End Time End Time cannot be in the past" at bounding box center [772, 239] width 214 height 45
click at [740, 239] on input "Pickup End Time" at bounding box center [772, 238] width 214 height 21
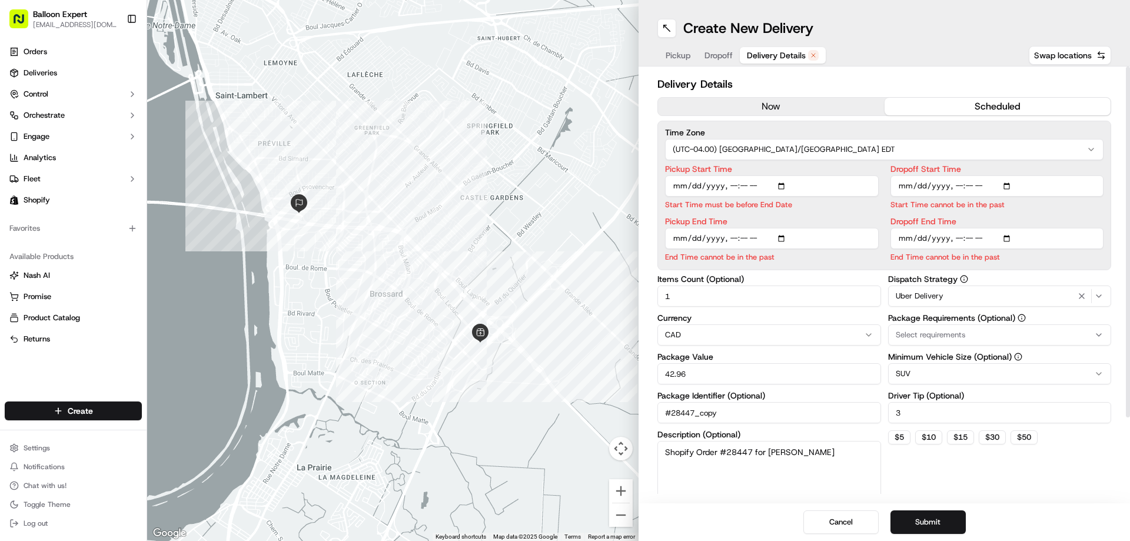
click at [731, 240] on input "Pickup End Time" at bounding box center [772, 238] width 214 height 21
click at [727, 238] on input "Pickup End Time" at bounding box center [772, 238] width 214 height 21
click at [715, 237] on input "Pickup End Time" at bounding box center [772, 238] width 214 height 21
click at [694, 237] on input "Pickup End Time" at bounding box center [772, 238] width 214 height 21
click at [679, 239] on input "Pickup End Time" at bounding box center [772, 238] width 214 height 21
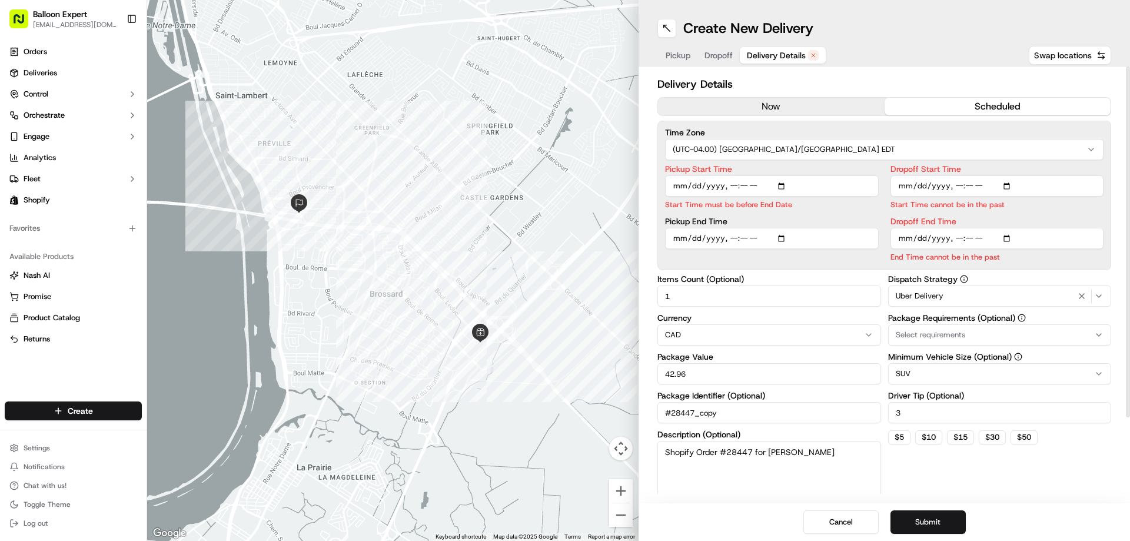
click at [981, 238] on input "Dropoff End Time" at bounding box center [997, 238] width 214 height 21
click at [971, 234] on input "Dropoff End Time" at bounding box center [997, 238] width 214 height 21
click at [957, 236] on input "Dropoff End Time" at bounding box center [997, 238] width 214 height 21
click at [932, 239] on input "Dropoff End Time" at bounding box center [997, 238] width 214 height 21
drag, startPoint x: 916, startPoint y: 234, endPoint x: 921, endPoint y: 237, distance: 6.1
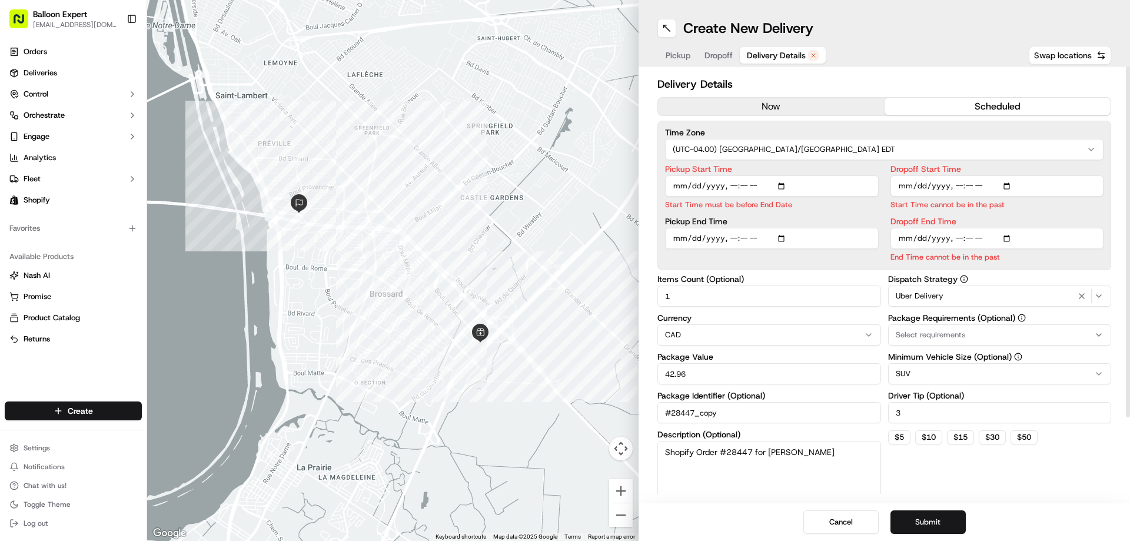
click at [917, 234] on input "Dropoff End Time" at bounding box center [997, 238] width 214 height 21
click at [908, 240] on input "Dropoff End Time" at bounding box center [997, 238] width 214 height 21
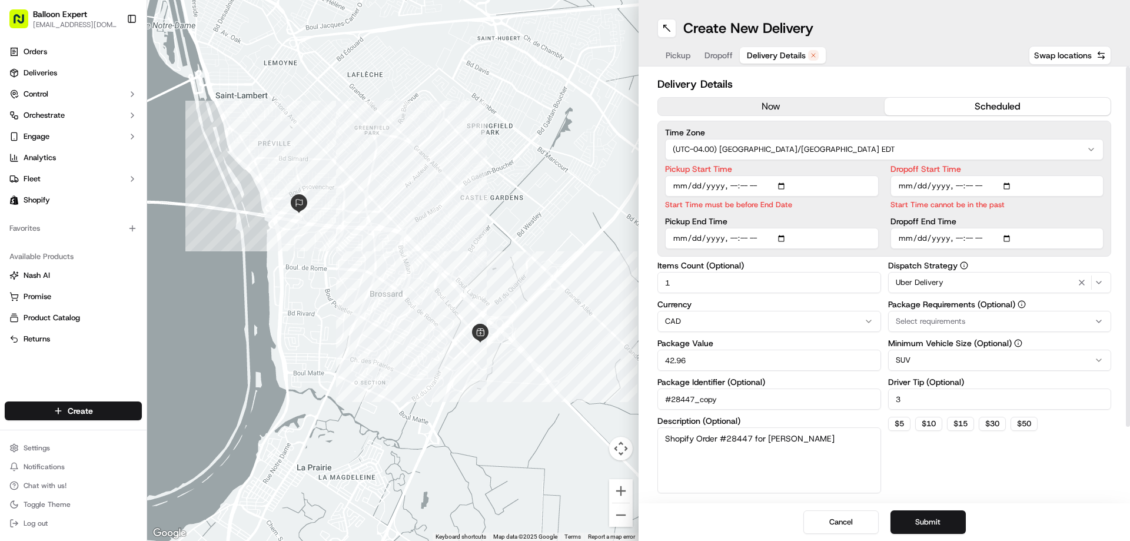
click at [984, 185] on input "Dropoff Start Time" at bounding box center [997, 185] width 214 height 21
click at [968, 185] on input "Dropoff Start Time" at bounding box center [997, 185] width 214 height 21
click at [950, 184] on input "Dropoff Start Time" at bounding box center [997, 185] width 214 height 21
click at [936, 187] on input "Dropoff Start Time" at bounding box center [997, 185] width 214 height 21
click at [923, 184] on input "Dropoff Start Time" at bounding box center [997, 185] width 214 height 21
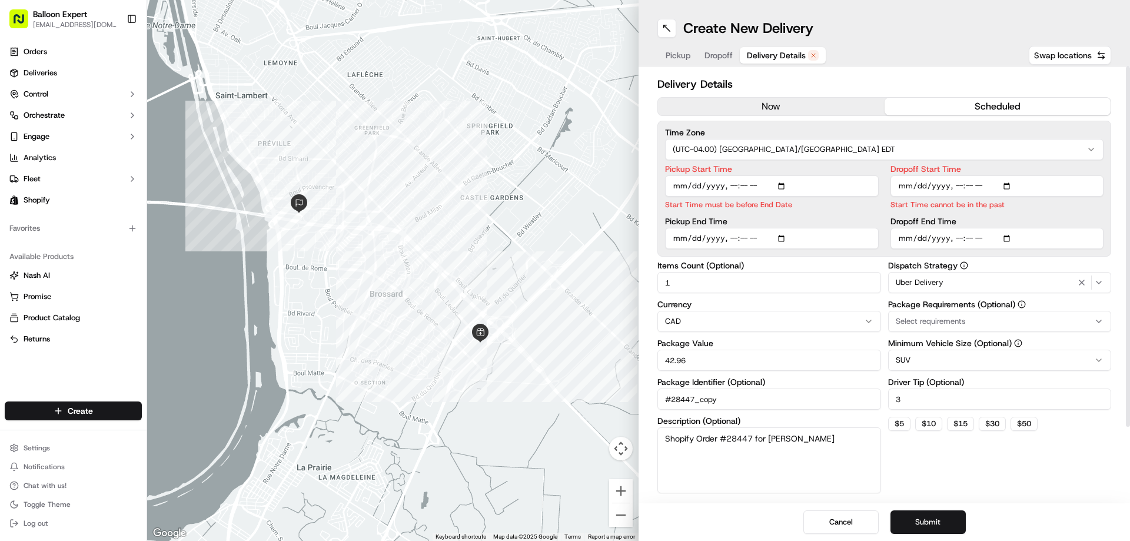
click at [906, 184] on input "Dropoff Start Time" at bounding box center [997, 185] width 214 height 21
click at [1085, 494] on div "Delivery Details now scheduled Time Zone (UTC-04.00) America/Toronto EDT Pickup…" at bounding box center [883, 284] width 491 height 437
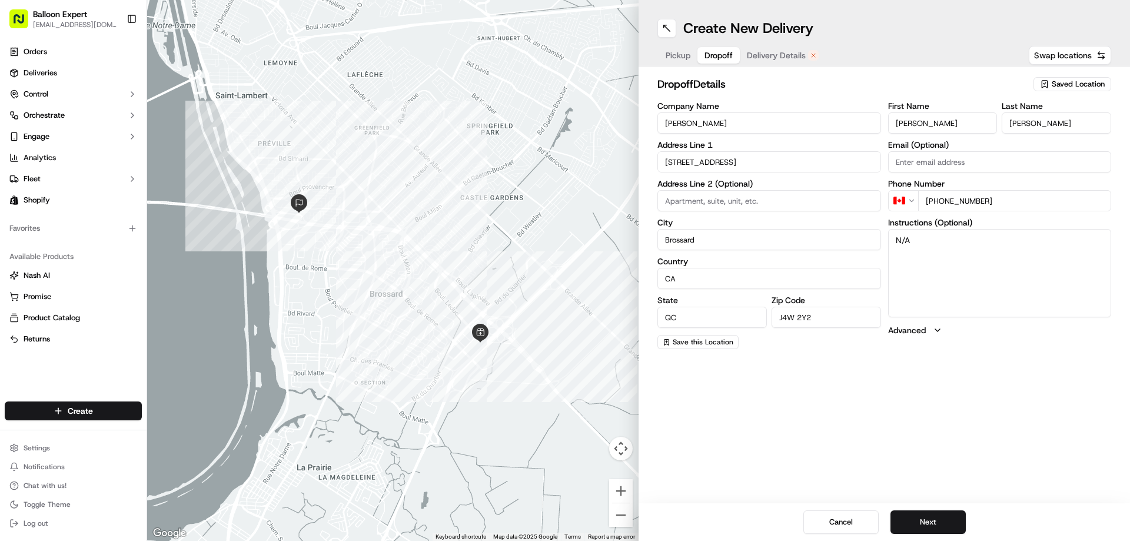
click at [713, 56] on span "Dropoff" at bounding box center [718, 55] width 28 height 12
click at [775, 51] on span "Delivery Details" at bounding box center [776, 55] width 59 height 12
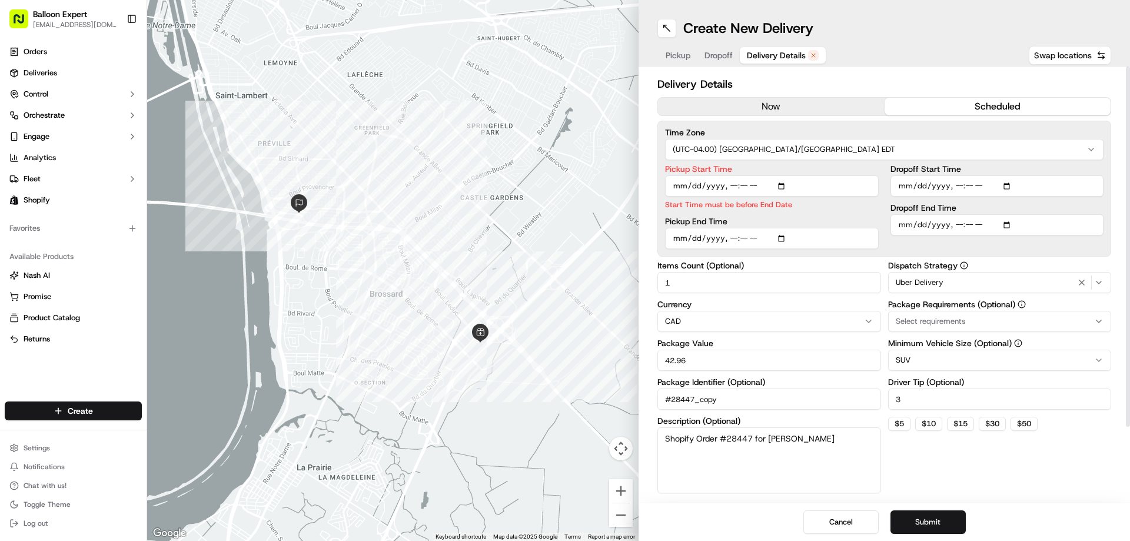
click at [801, 206] on p "Start Time must be before End Date" at bounding box center [772, 204] width 214 height 11
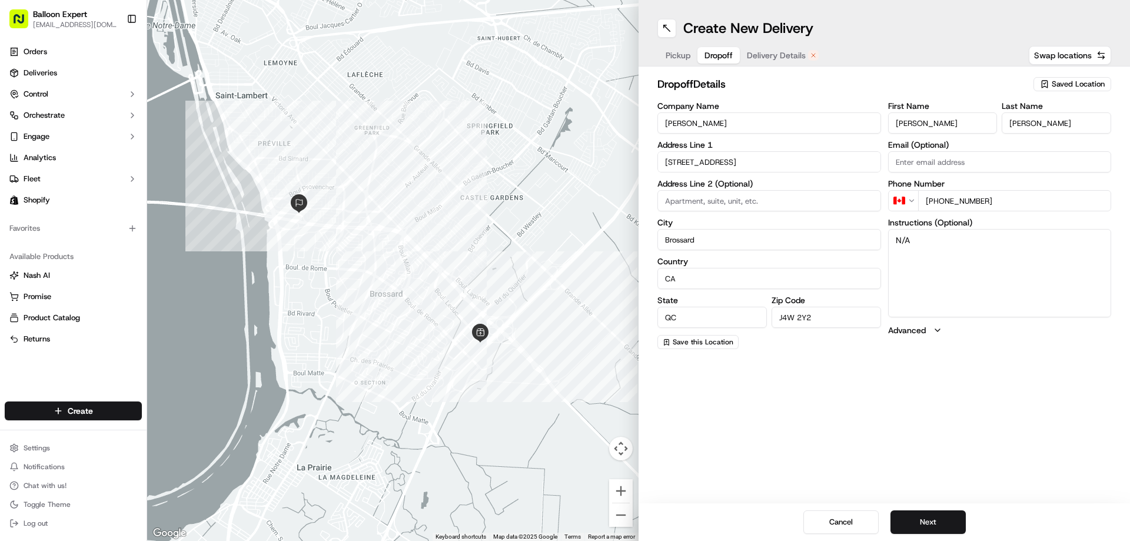
click at [717, 54] on span "Dropoff" at bounding box center [718, 55] width 28 height 12
click at [953, 518] on button "Next" at bounding box center [927, 522] width 75 height 24
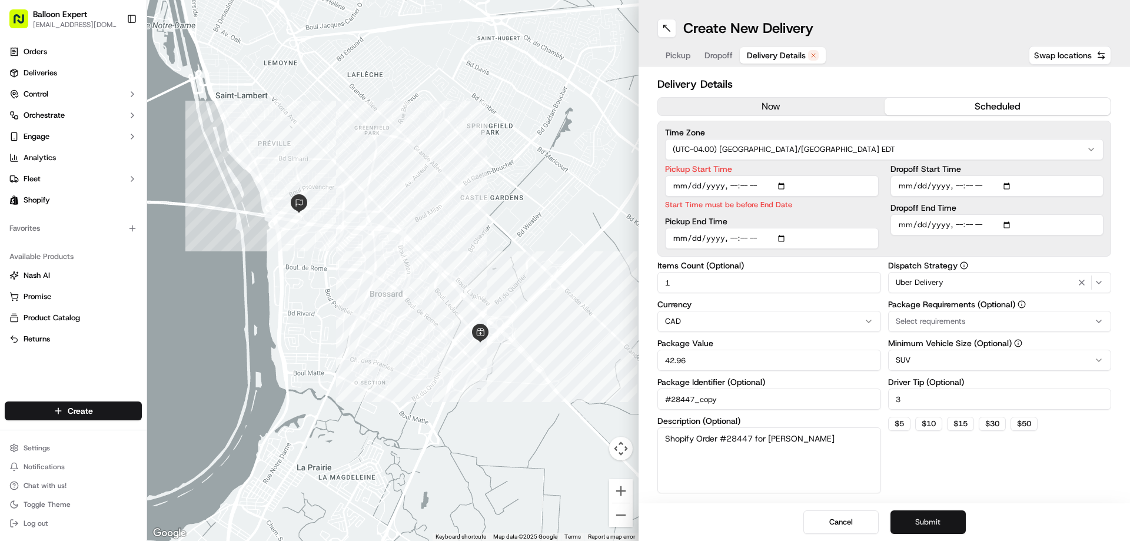
click at [937, 524] on button "Submit" at bounding box center [927, 522] width 75 height 24
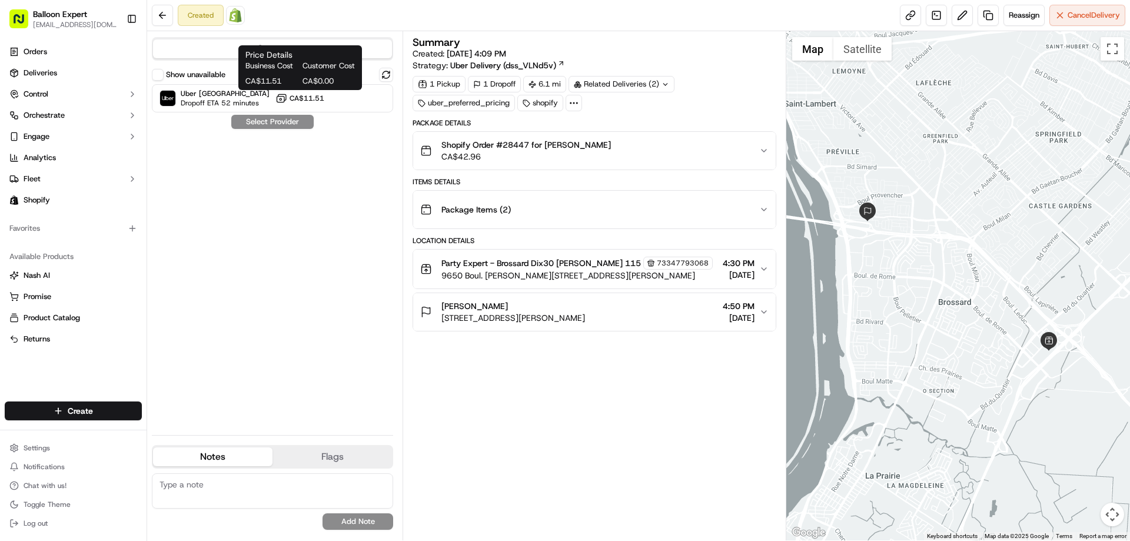
drag, startPoint x: 312, startPoint y: 97, endPoint x: 291, endPoint y: 146, distance: 53.2
click at [312, 98] on span "CA$11.51" at bounding box center [306, 98] width 35 height 9
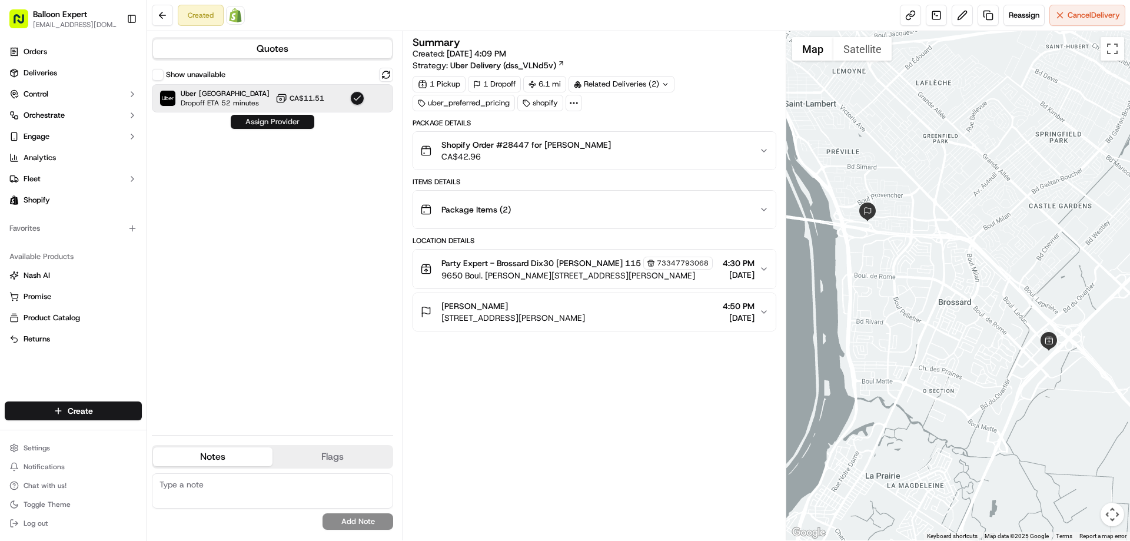
drag, startPoint x: 270, startPoint y: 120, endPoint x: 654, endPoint y: 258, distance: 408.1
click at [271, 120] on button "Assign Provider" at bounding box center [273, 122] width 84 height 14
